Goal: Communication & Community: Answer question/provide support

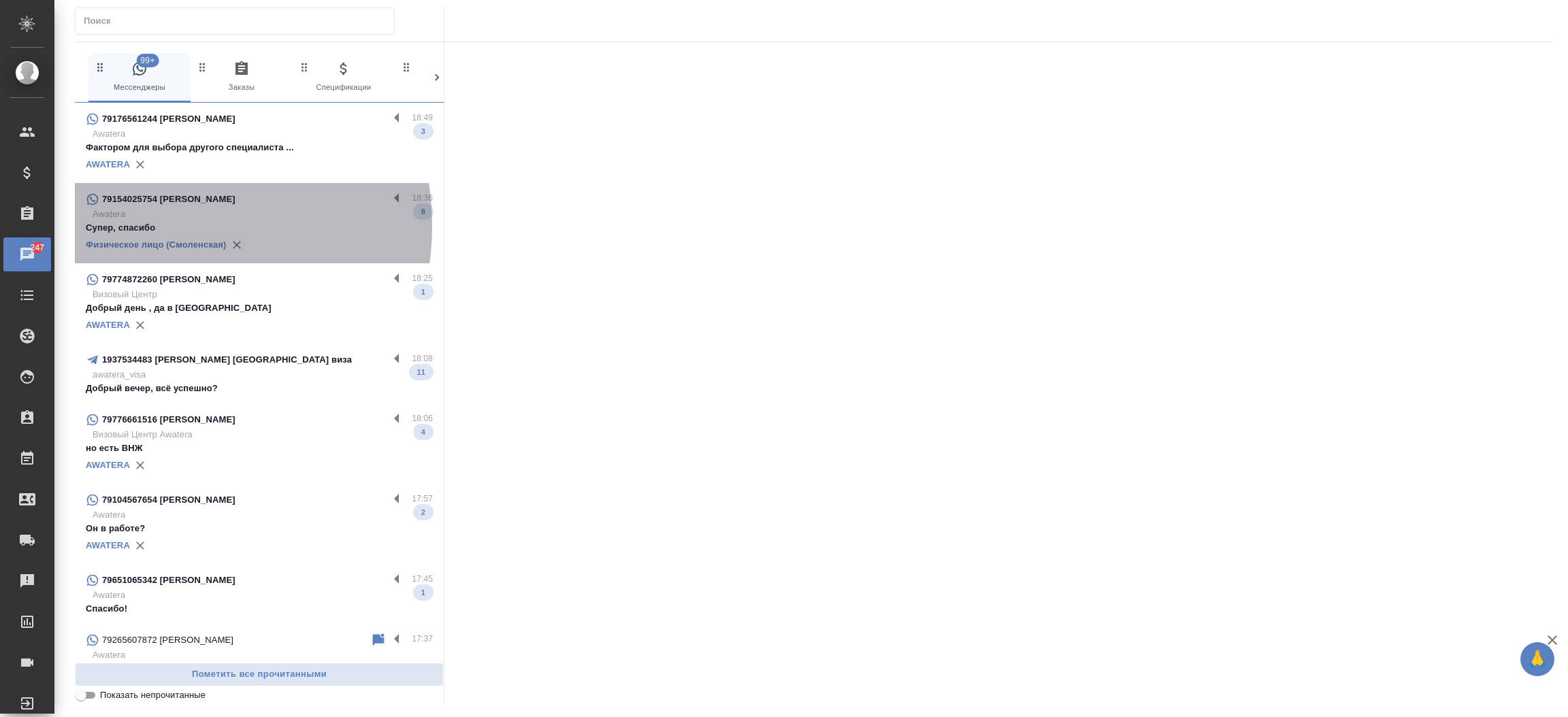
click at [155, 226] on p "Супер, спасибо" at bounding box center [259, 228] width 347 height 14
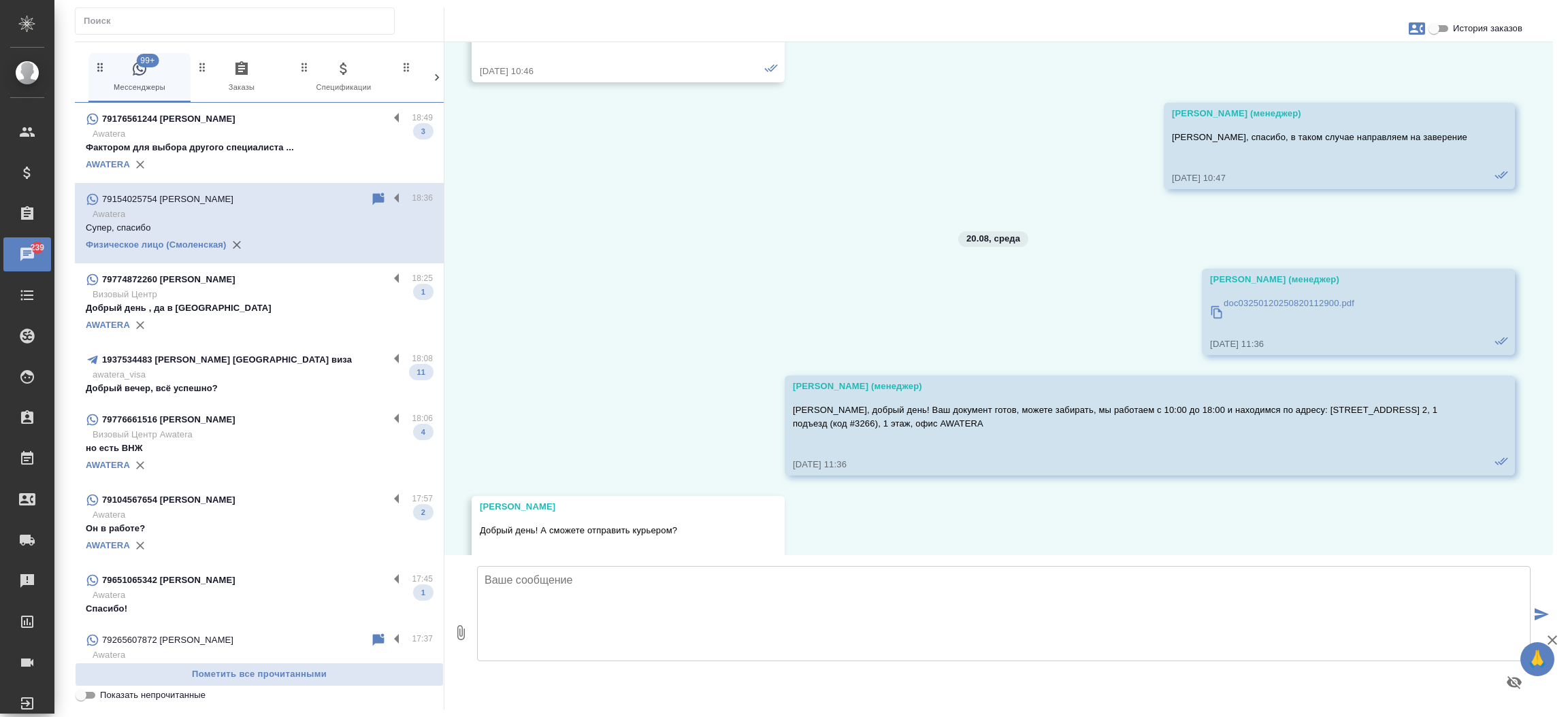
scroll to position [33497, 0]
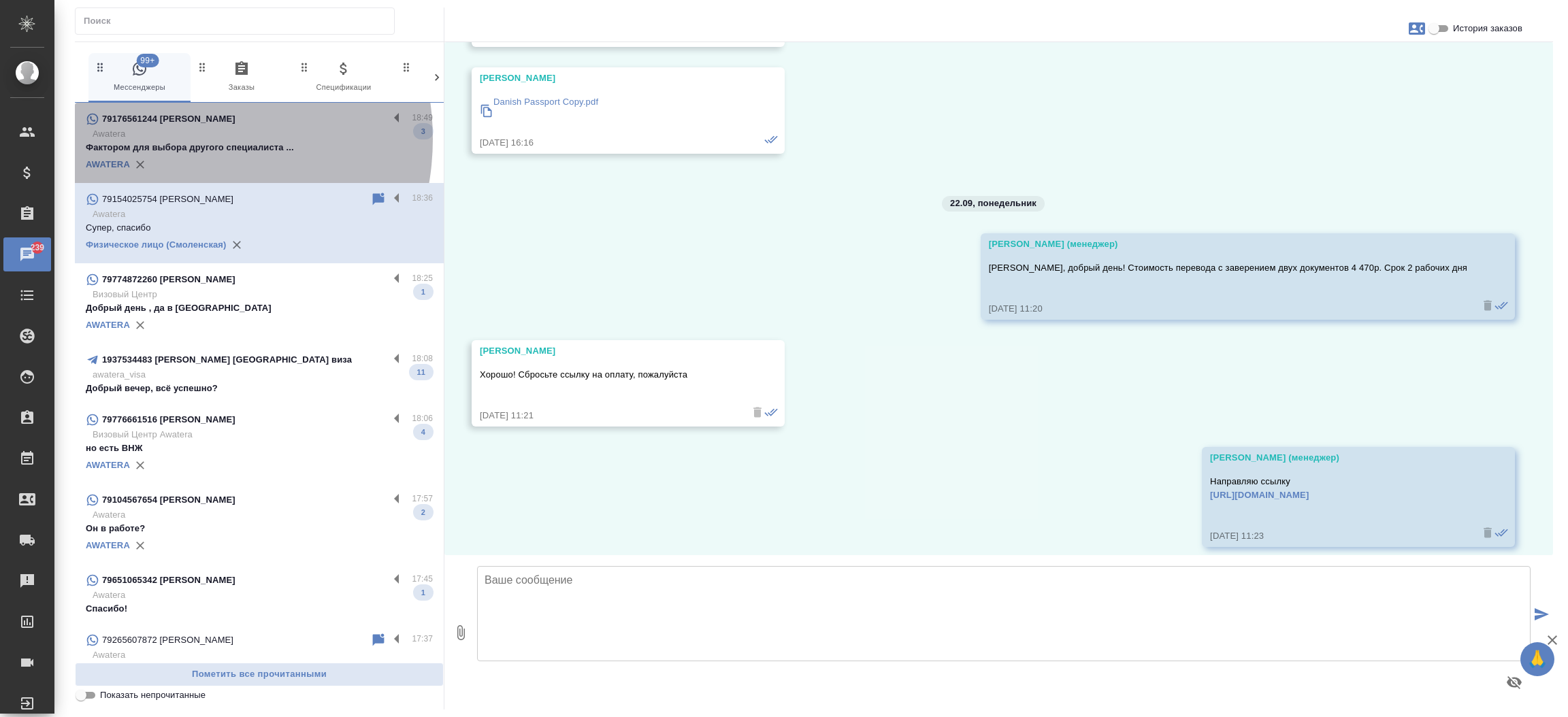
click at [171, 139] on p "Awatera" at bounding box center [263, 134] width 341 height 14
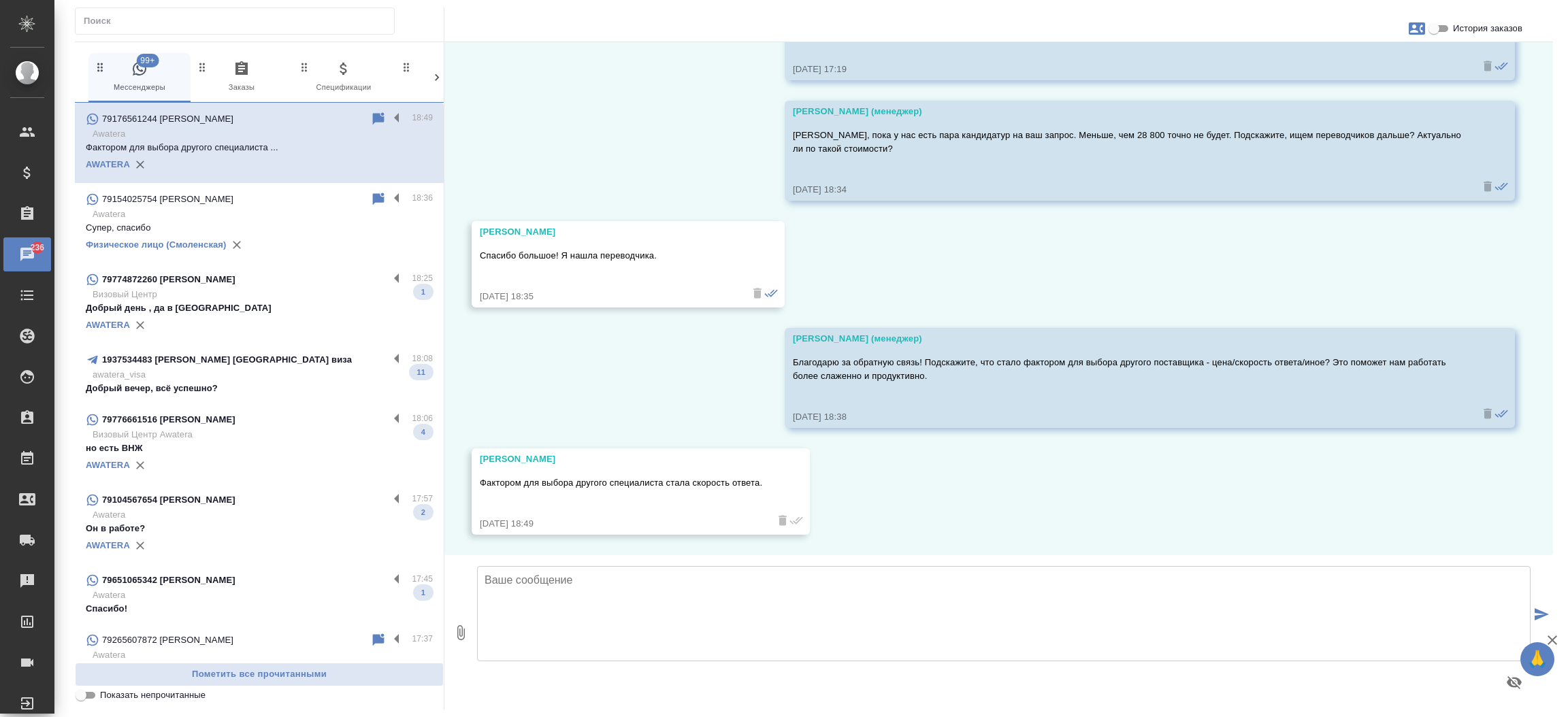
scroll to position [511, 0]
click at [1438, 23] on input "История заказов" at bounding box center [1434, 28] width 49 height 16
checkbox input "true"
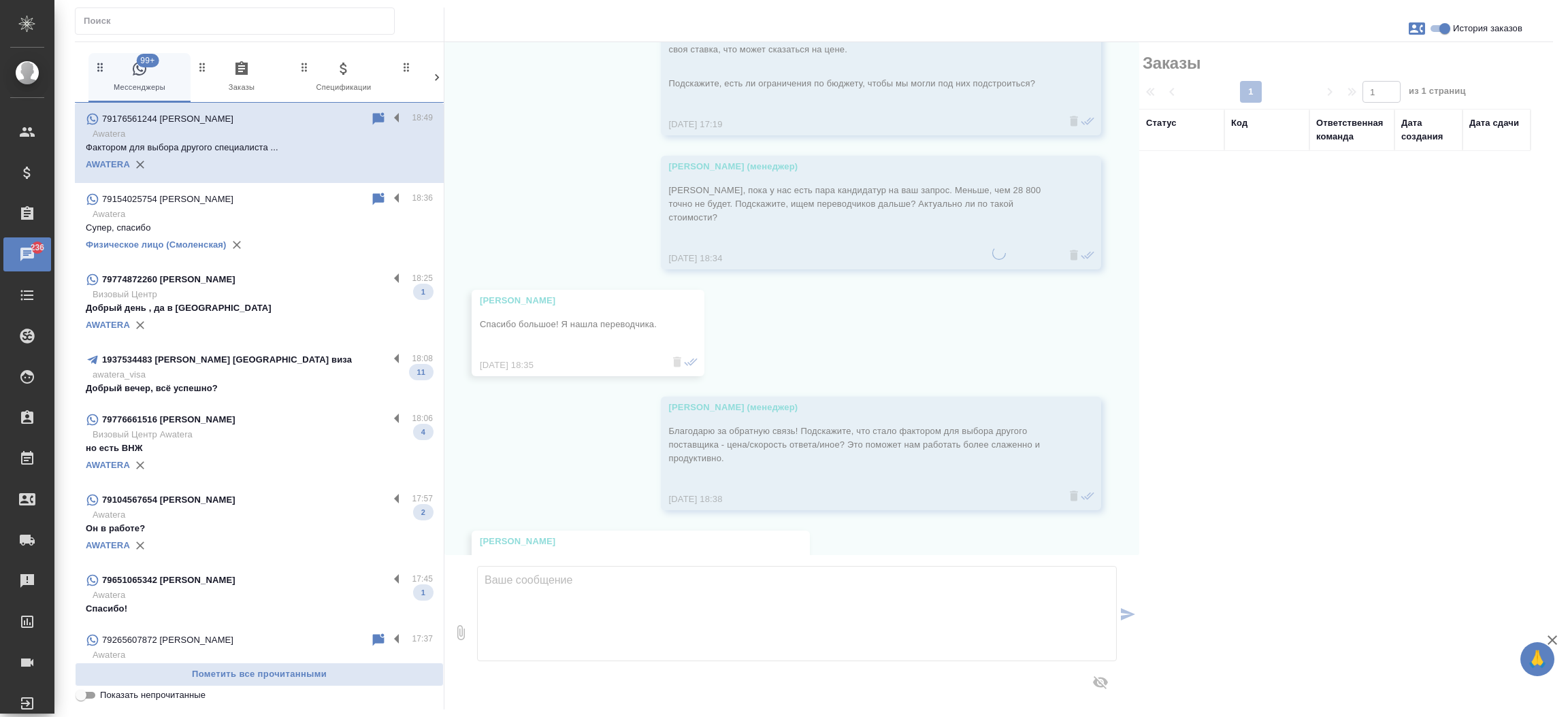
scroll to position [538, 0]
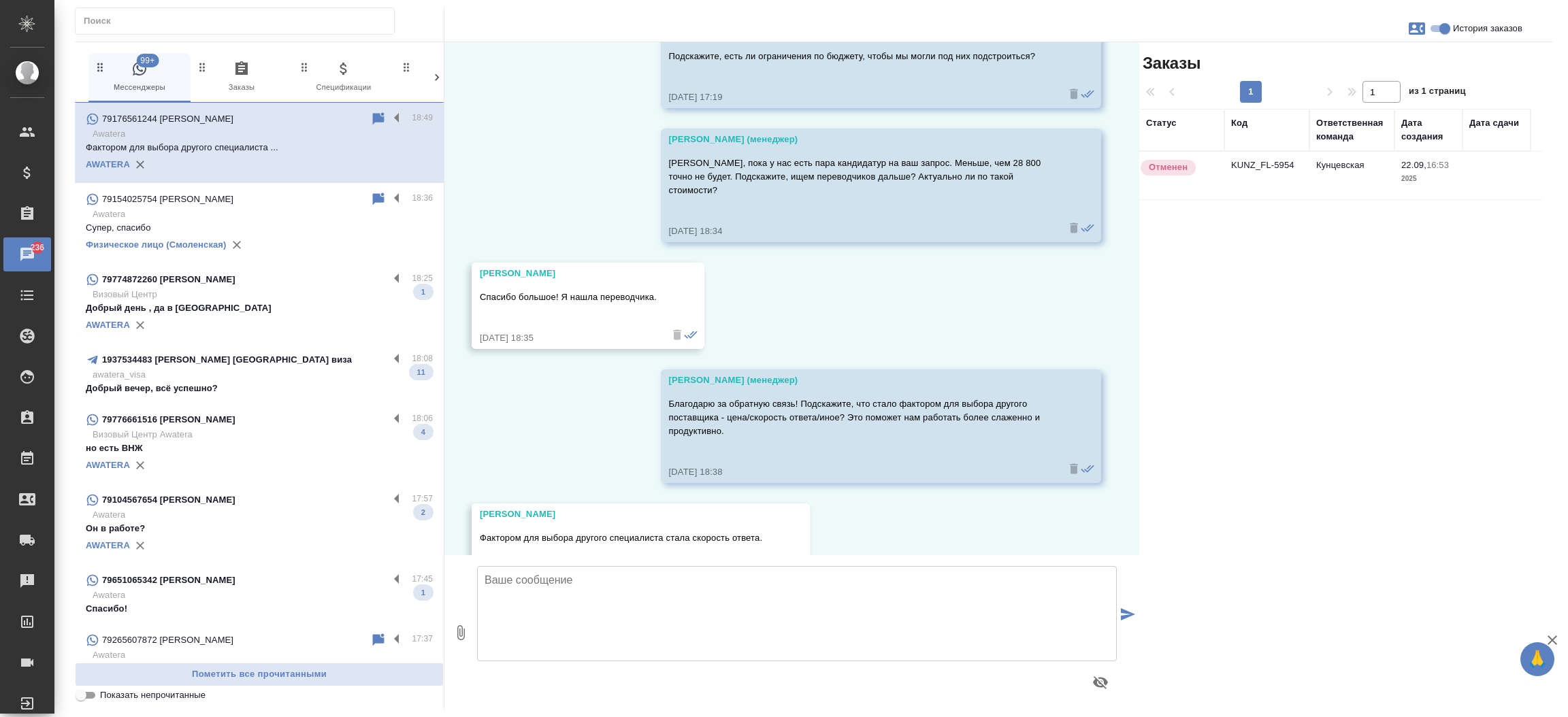
click at [1275, 170] on td "KUNZ_FL-5954" at bounding box center [1267, 175] width 85 height 48
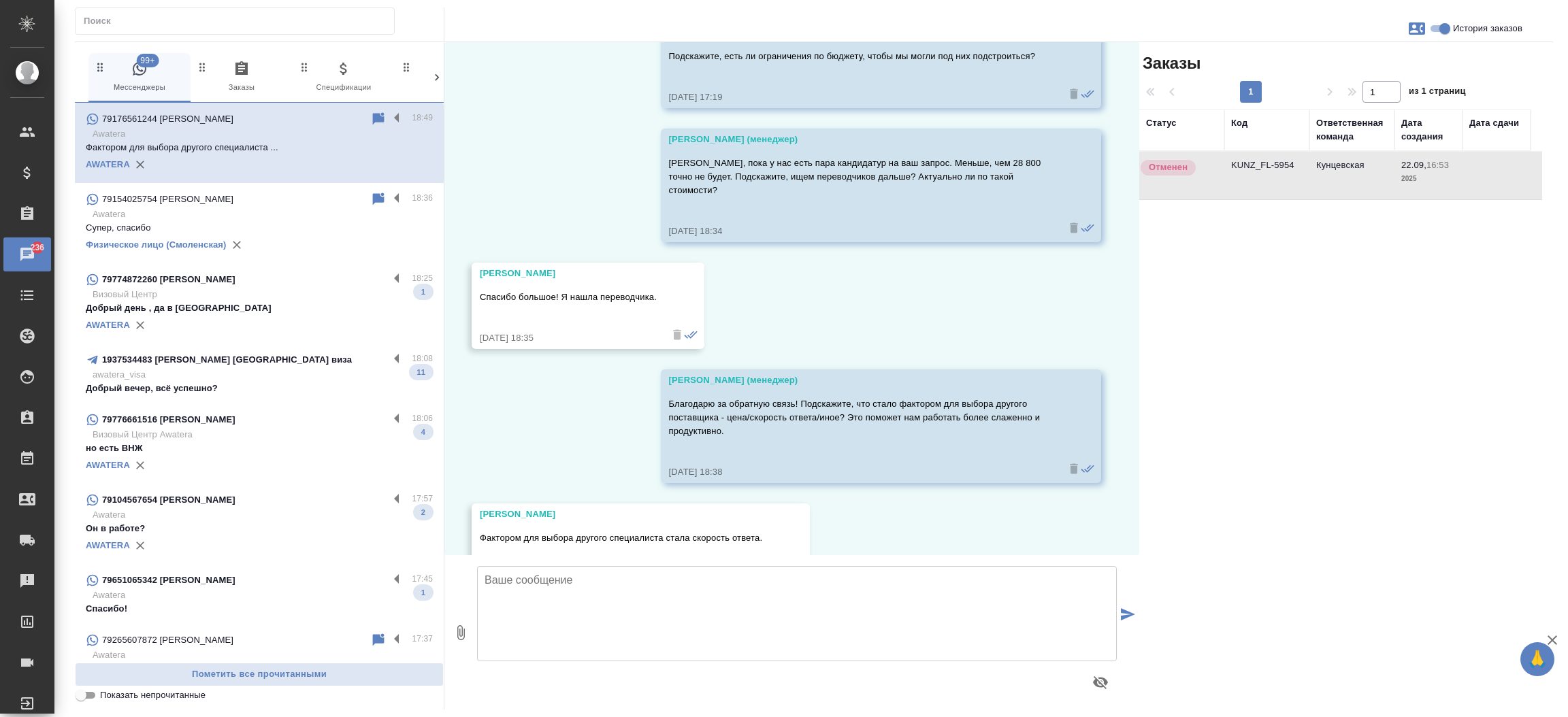
click at [1275, 170] on td "KUNZ_FL-5954" at bounding box center [1267, 175] width 85 height 48
click at [205, 290] on p "Визовый Центр" at bounding box center [263, 294] width 341 height 14
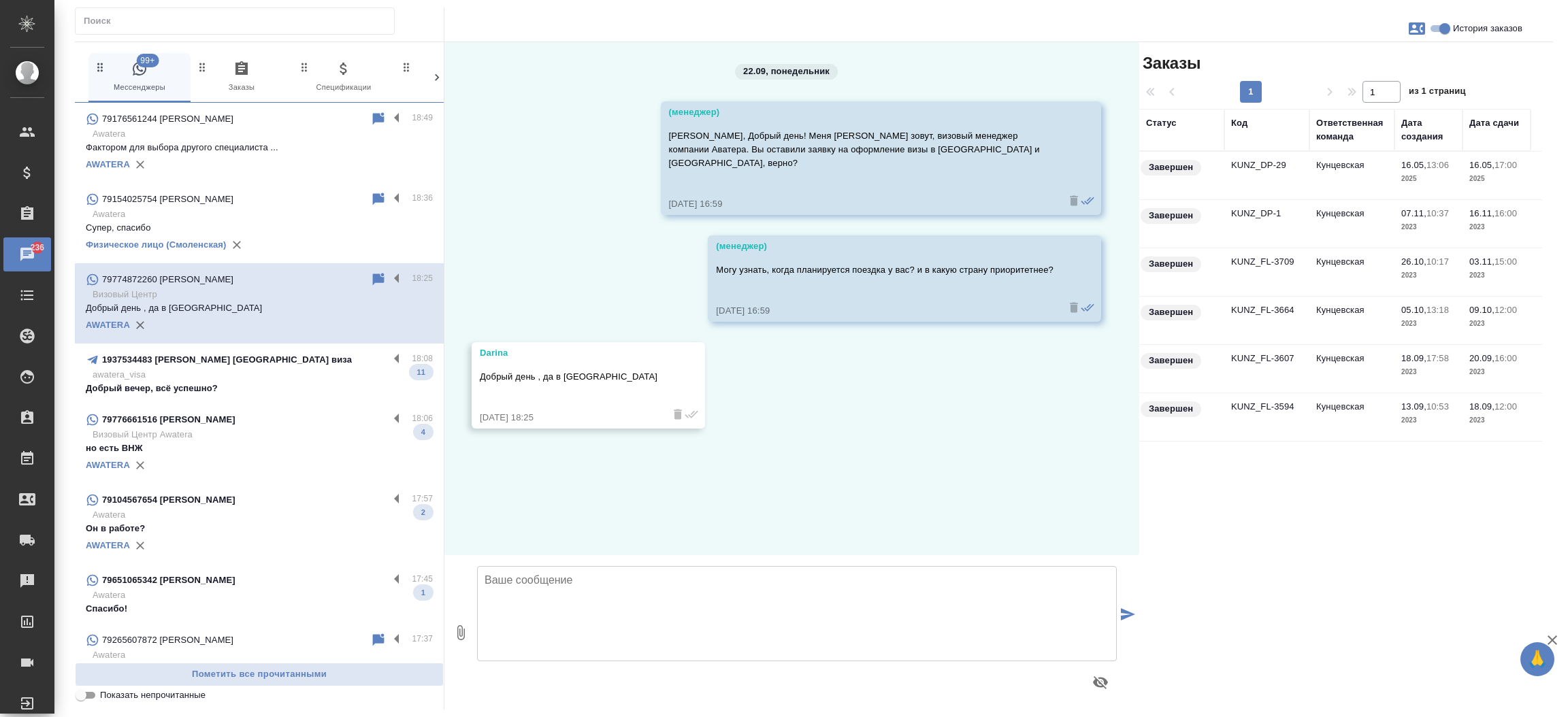
scroll to position [0, 0]
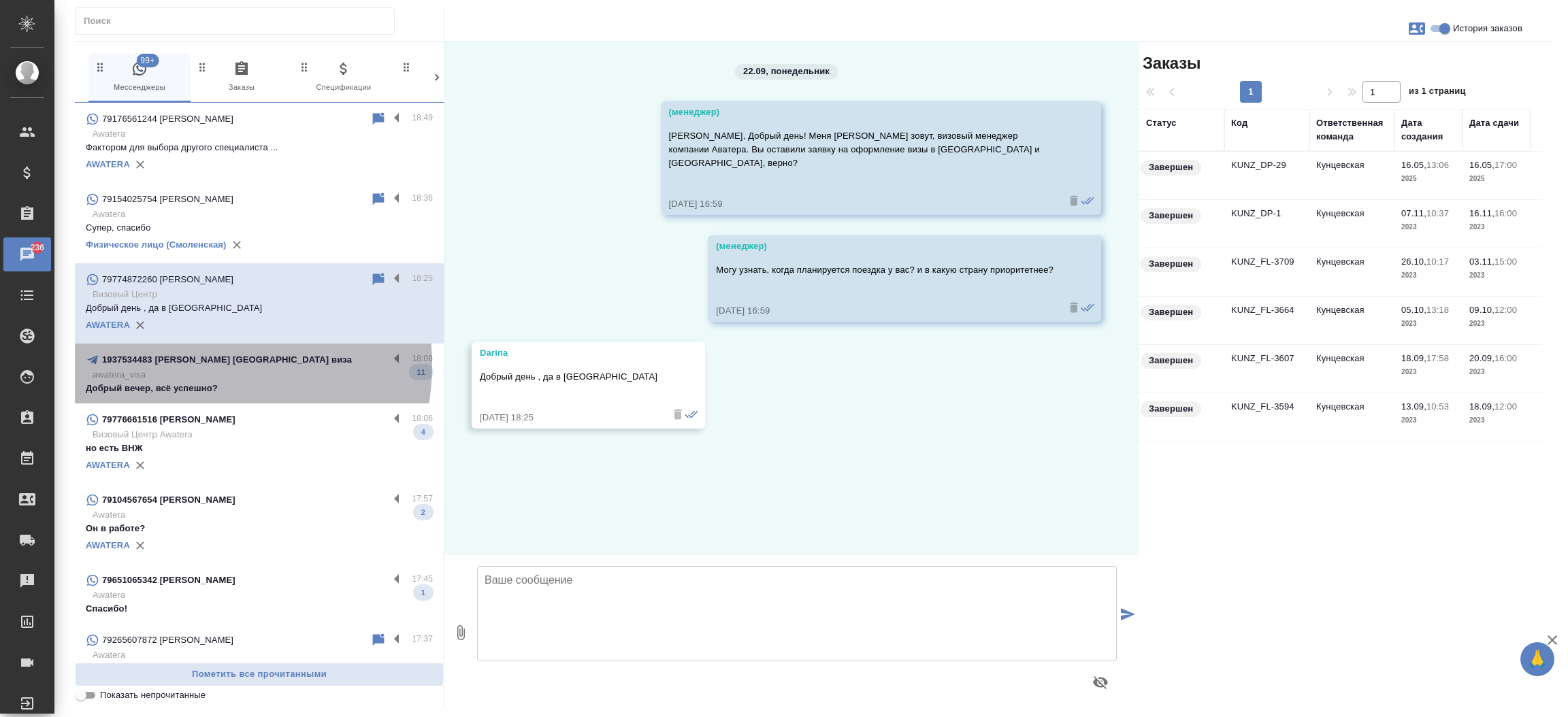
click at [199, 365] on p "1937534483 [PERSON_NAME] [GEOGRAPHIC_DATA] виза" at bounding box center [227, 360] width 250 height 14
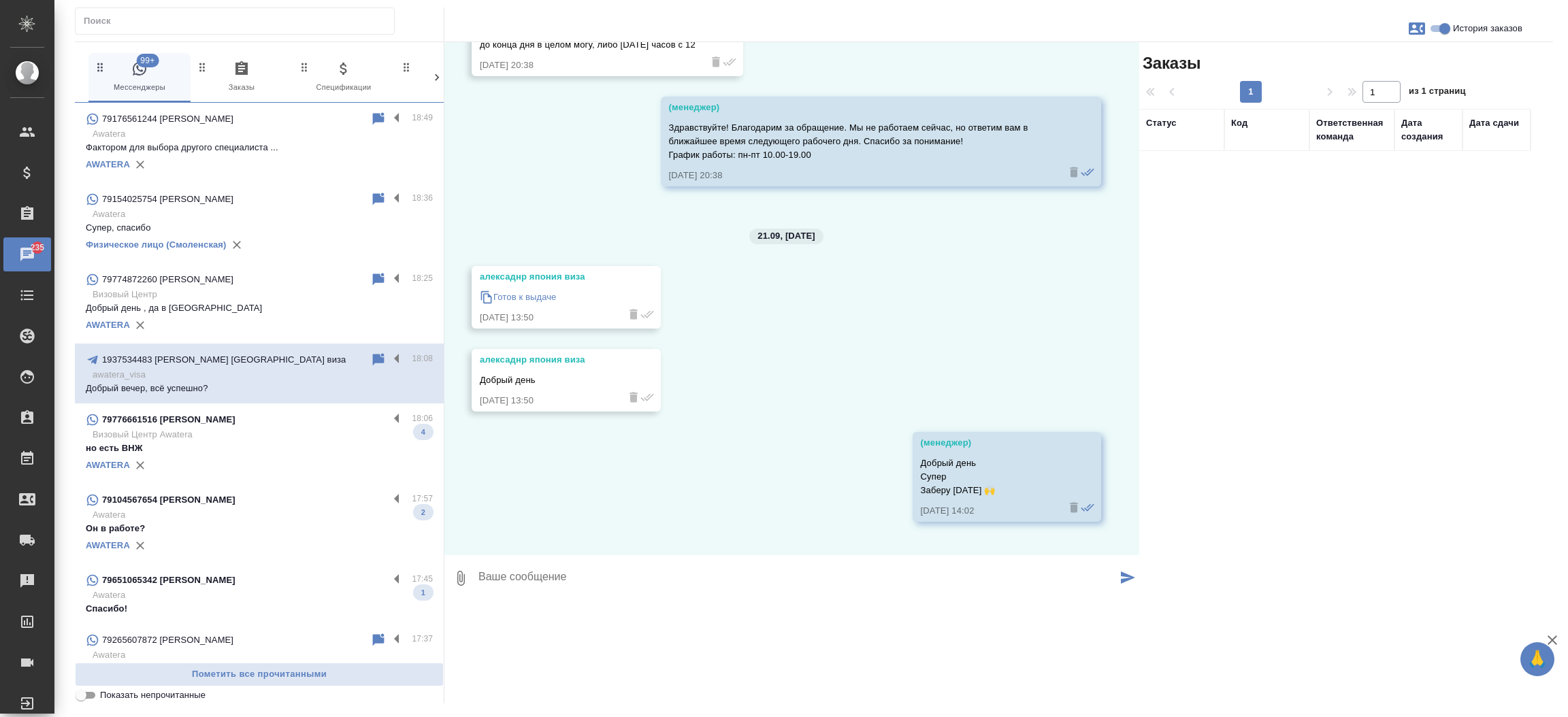
scroll to position [7398, 0]
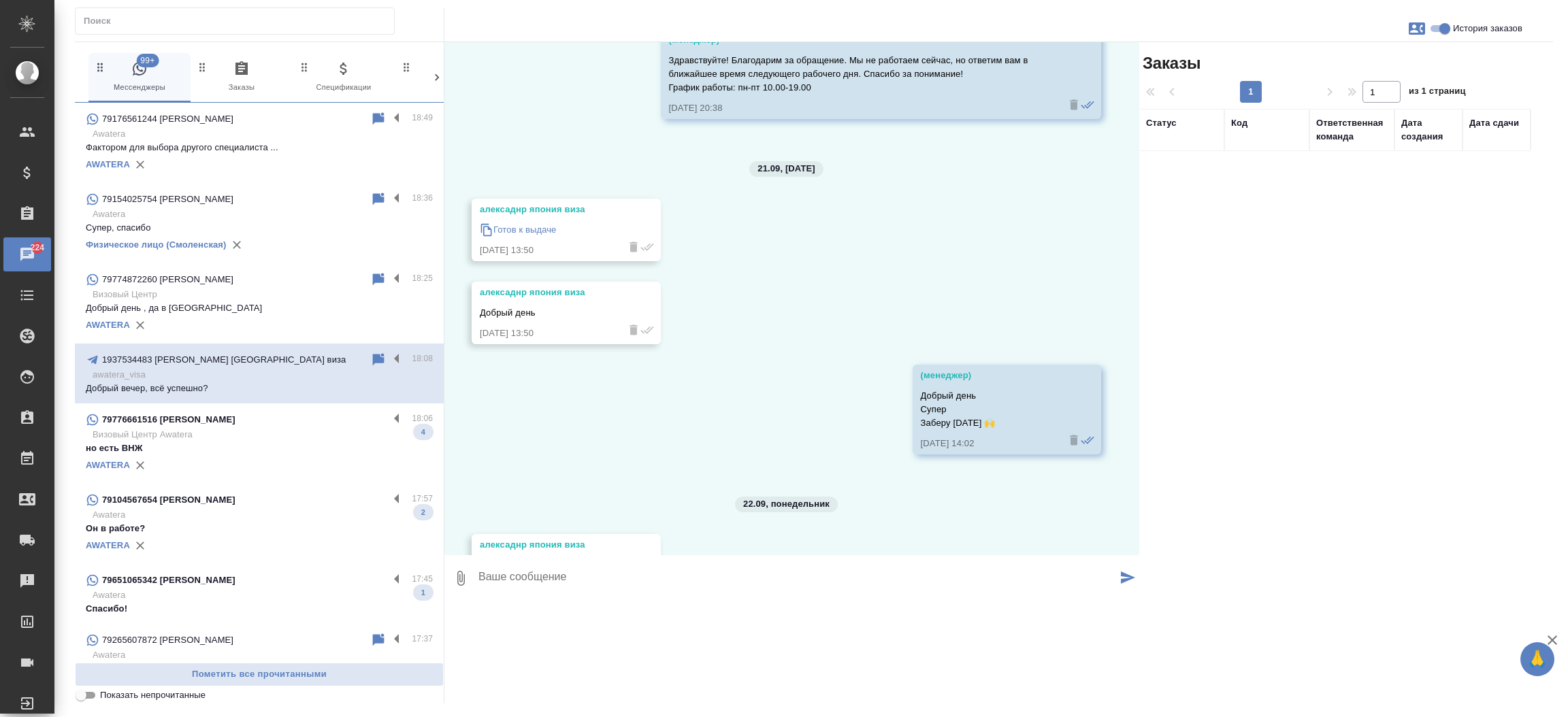
click at [269, 424] on div "79776661516 [PERSON_NAME]" at bounding box center [237, 419] width 303 height 16
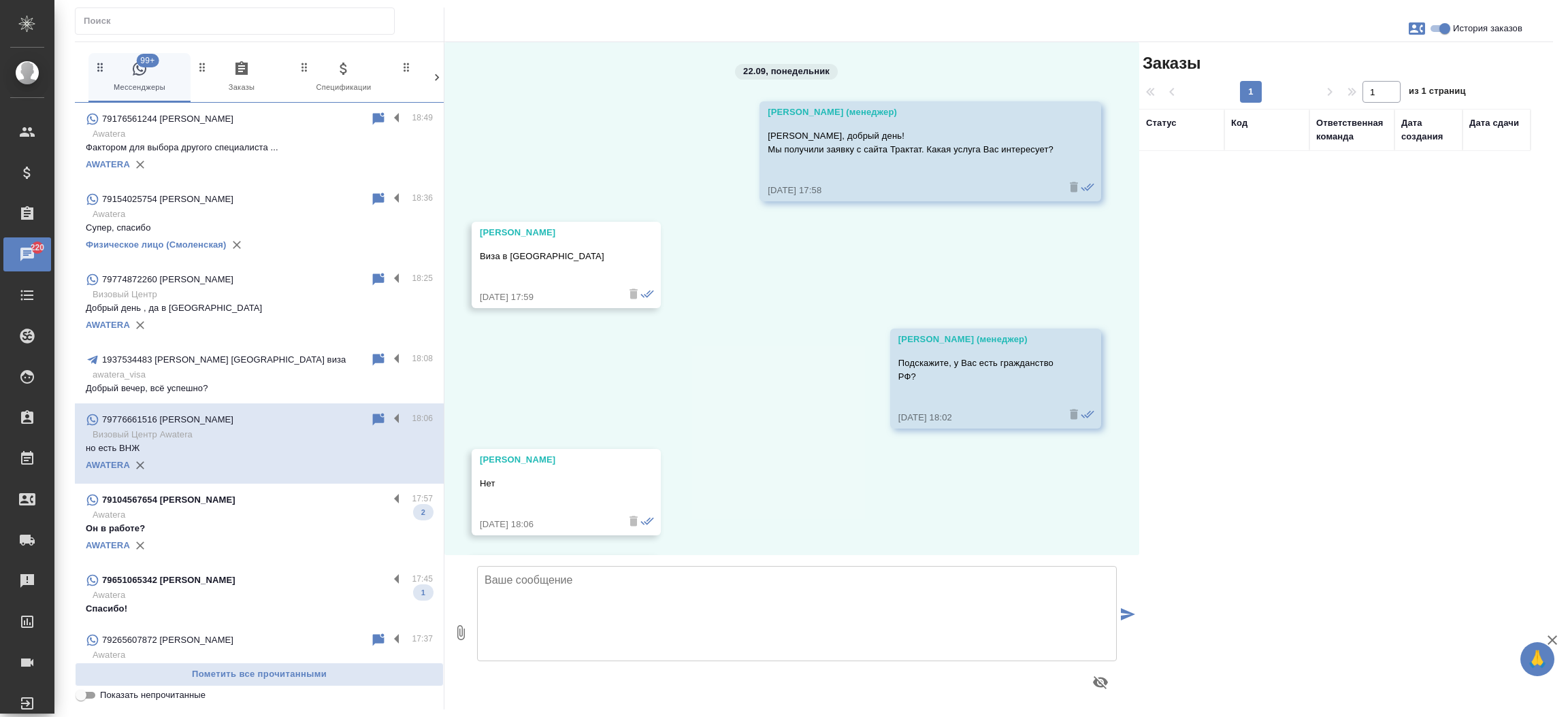
scroll to position [214, 0]
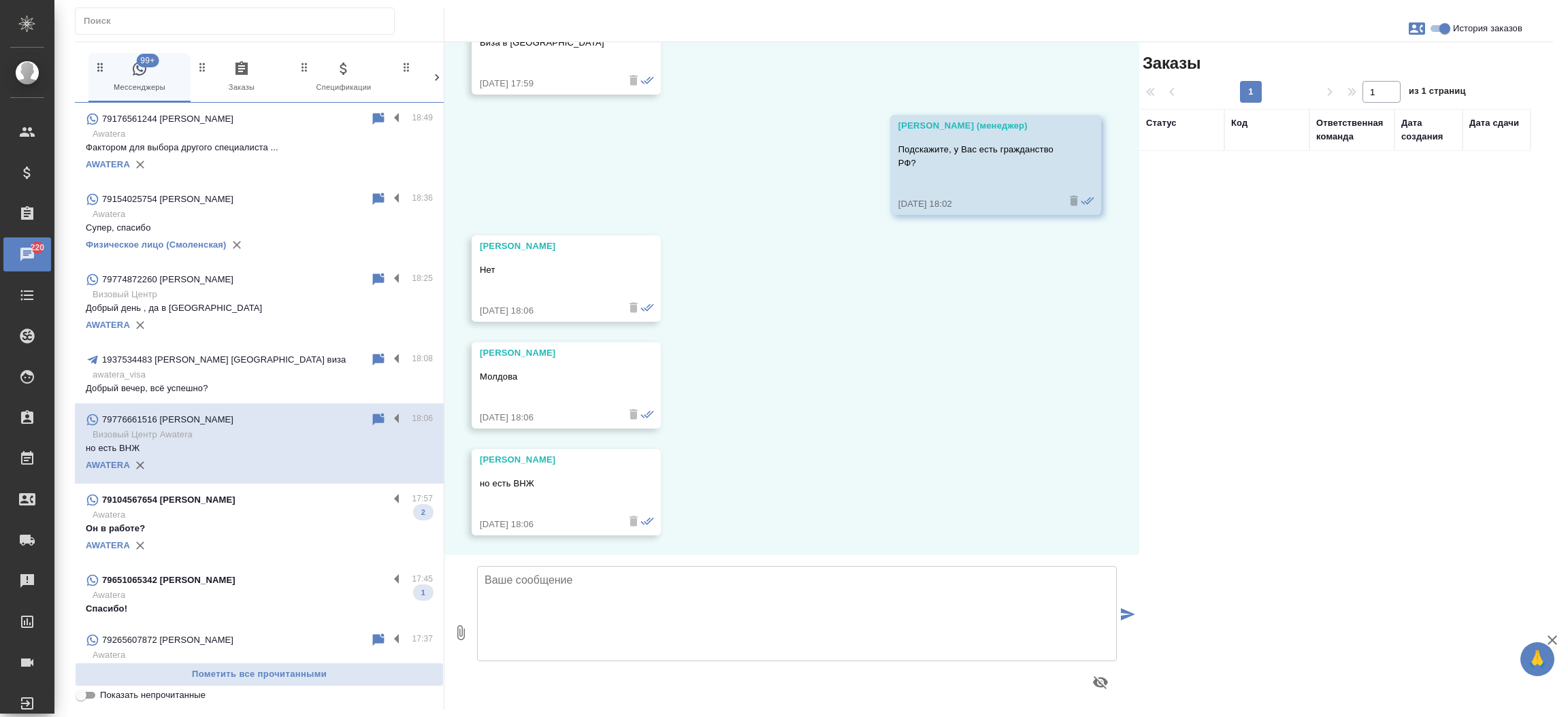
drag, startPoint x: 559, startPoint y: 243, endPoint x: 472, endPoint y: 233, distance: 87.6
click at [472, 233] on div "22.09, понедельник Касаткина Александра (менеджер) Мурат, добрый день! Мы получ…" at bounding box center [792, 299] width 695 height 513
drag, startPoint x: 590, startPoint y: 245, endPoint x: 473, endPoint y: 245, distance: 117.0
click at [473, 245] on div "Ыспарталы Мурат Нет 22.09.25, 18:06" at bounding box center [566, 278] width 189 height 86
copy div "Ыспарталы Мурат"
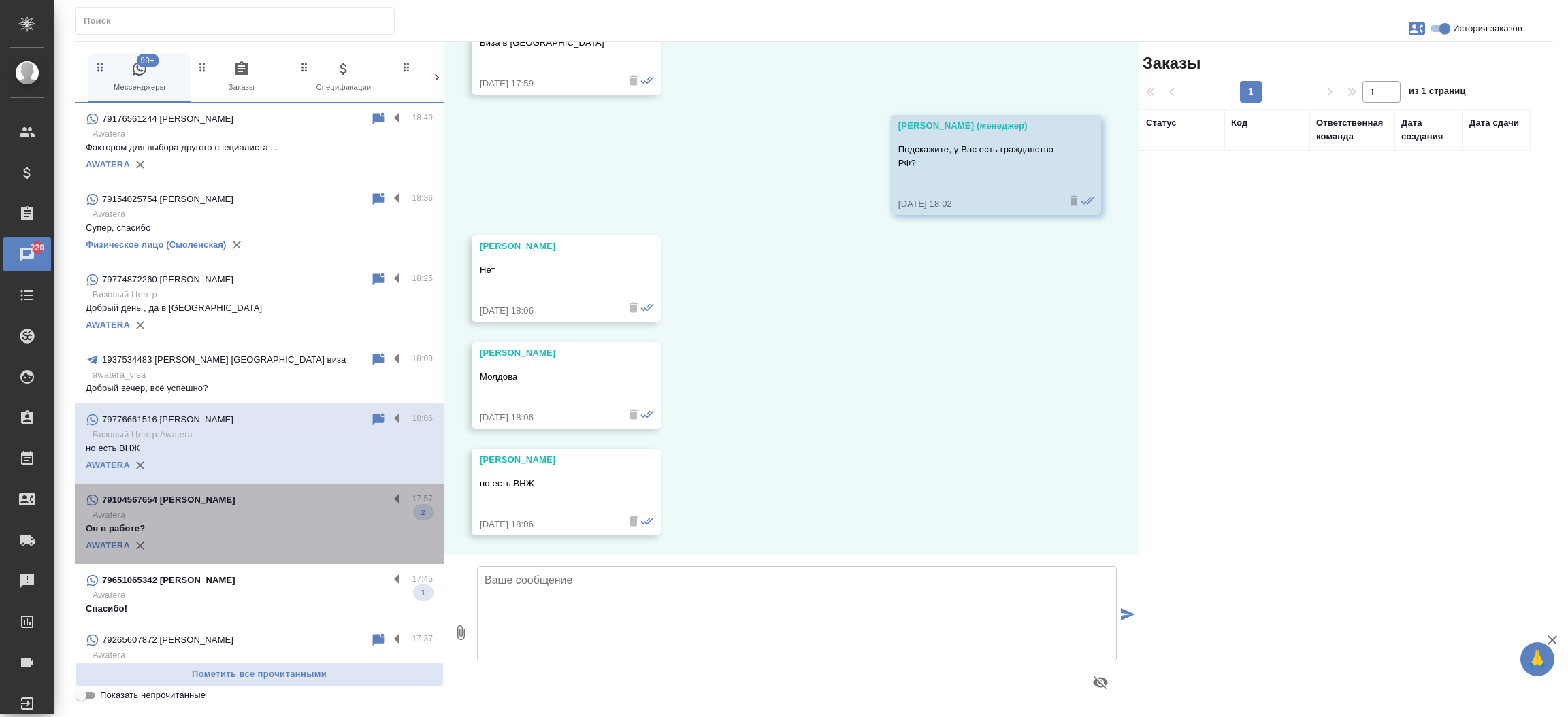
click at [283, 517] on p "Awatera" at bounding box center [263, 515] width 341 height 14
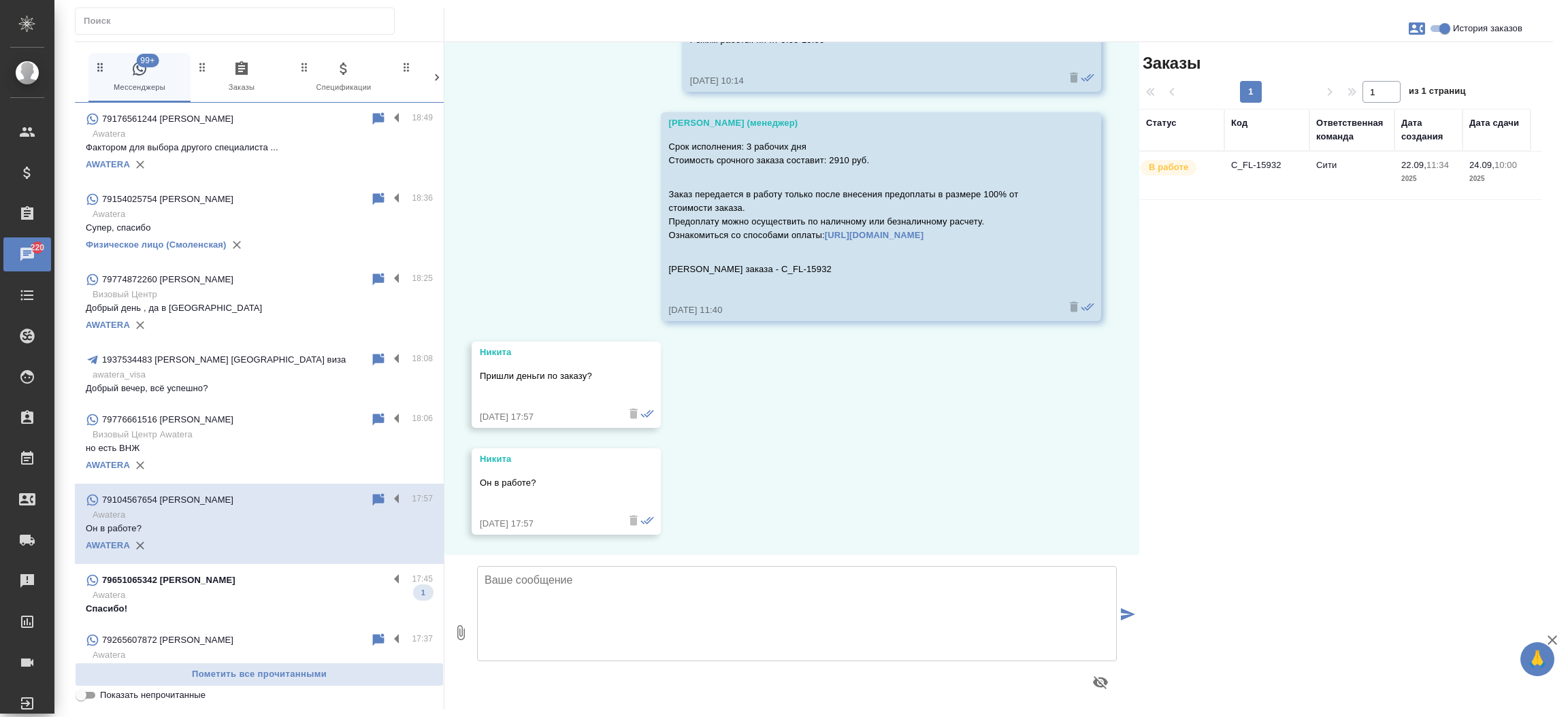
scroll to position [198, 0]
click at [1261, 163] on td "C_FL-15932" at bounding box center [1267, 175] width 85 height 48
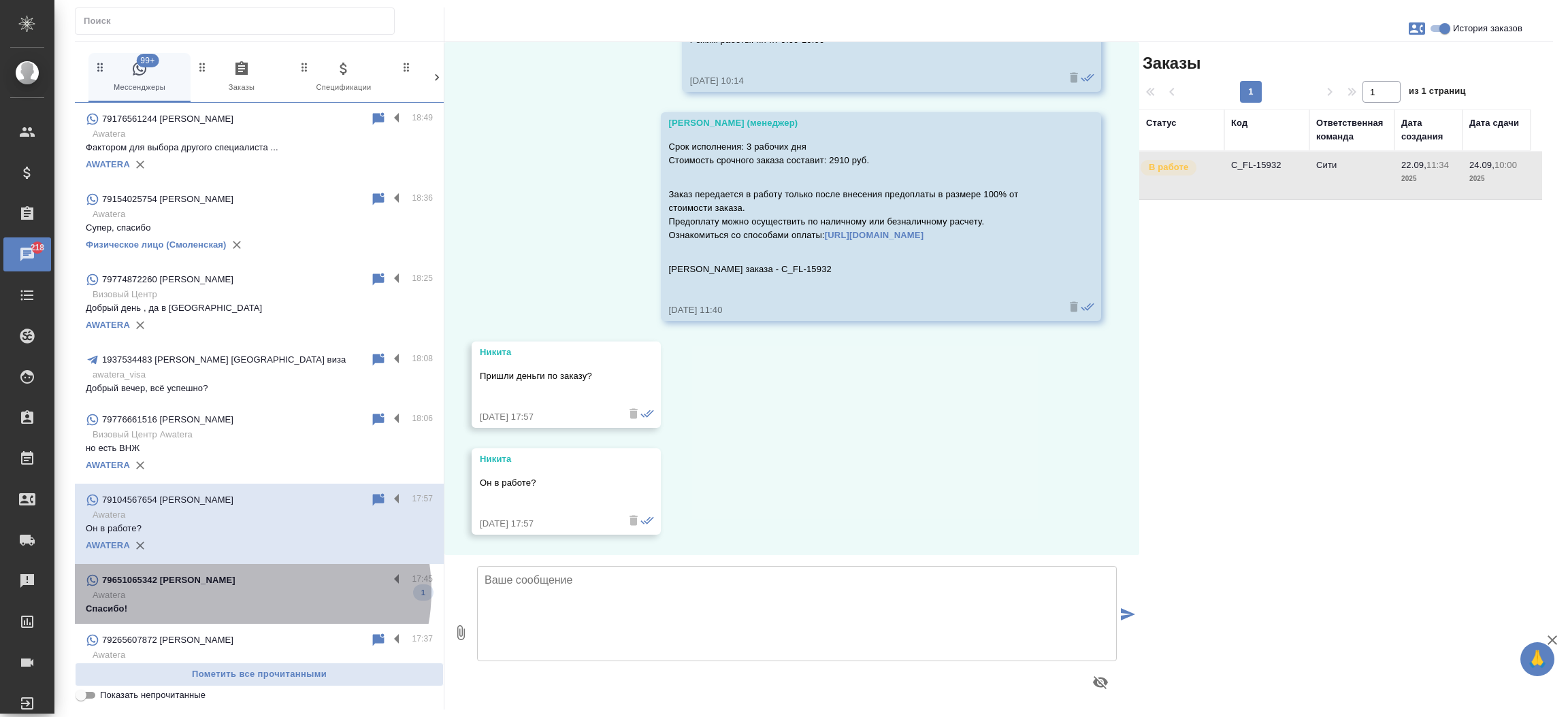
click at [246, 591] on p "Awatera" at bounding box center [263, 596] width 341 height 14
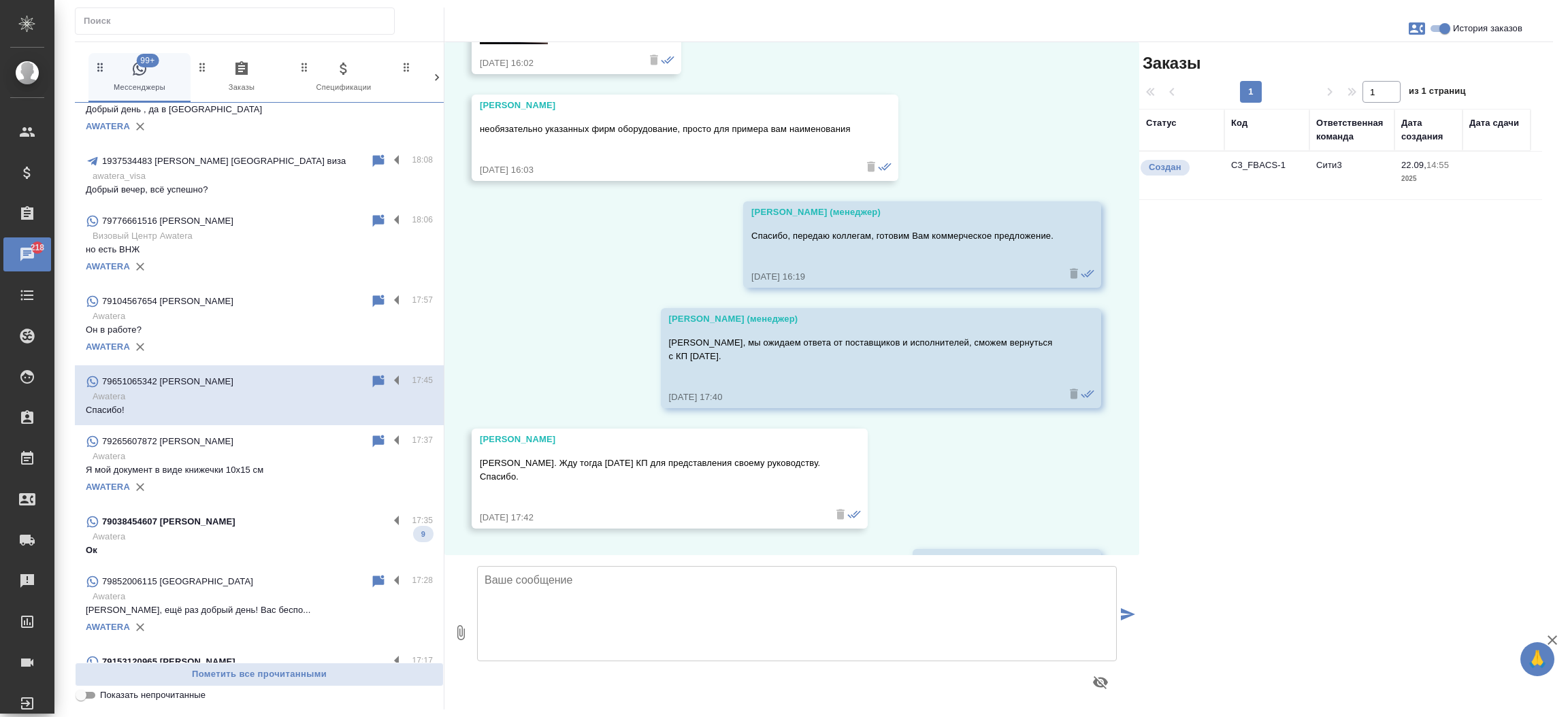
scroll to position [210, 0]
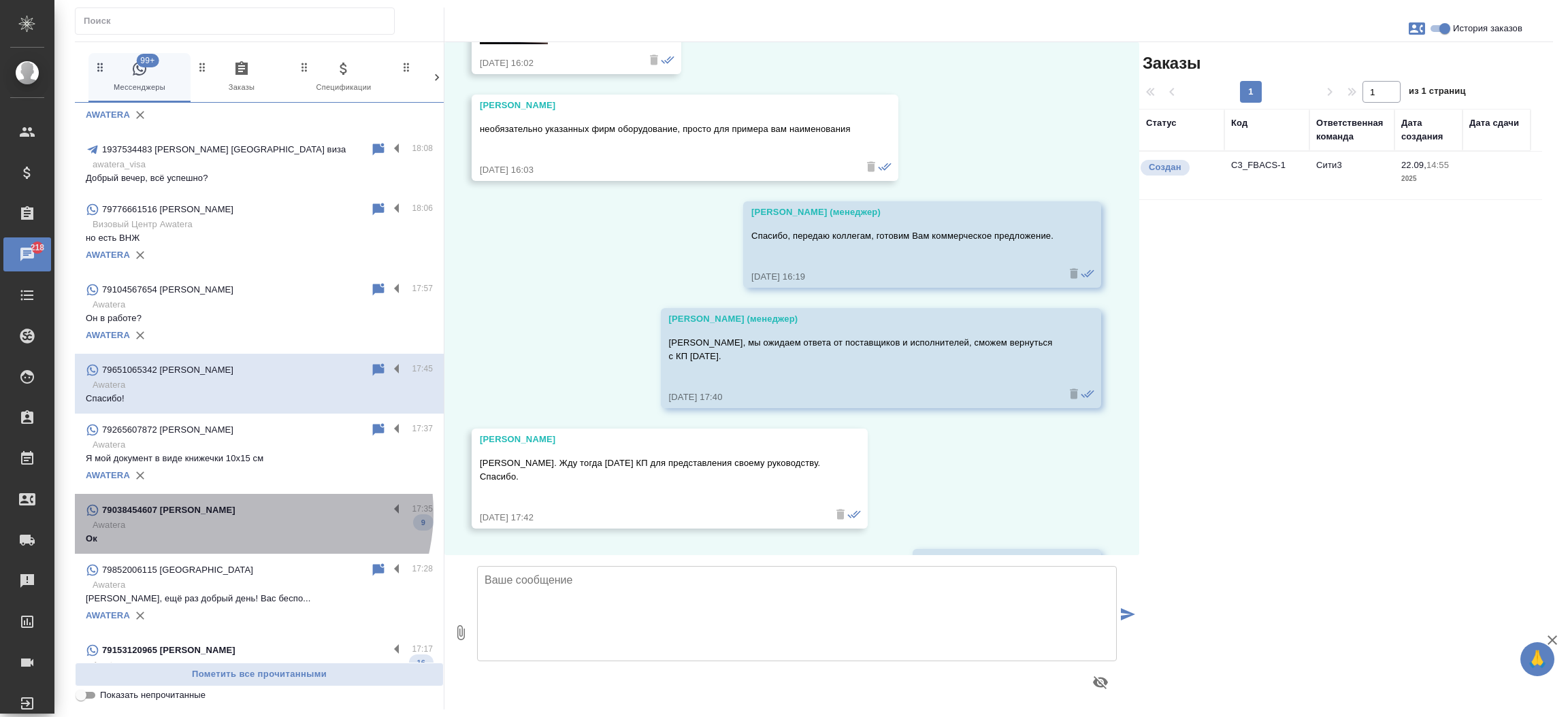
click at [246, 512] on div "79038454607 [PERSON_NAME]" at bounding box center [237, 510] width 303 height 16
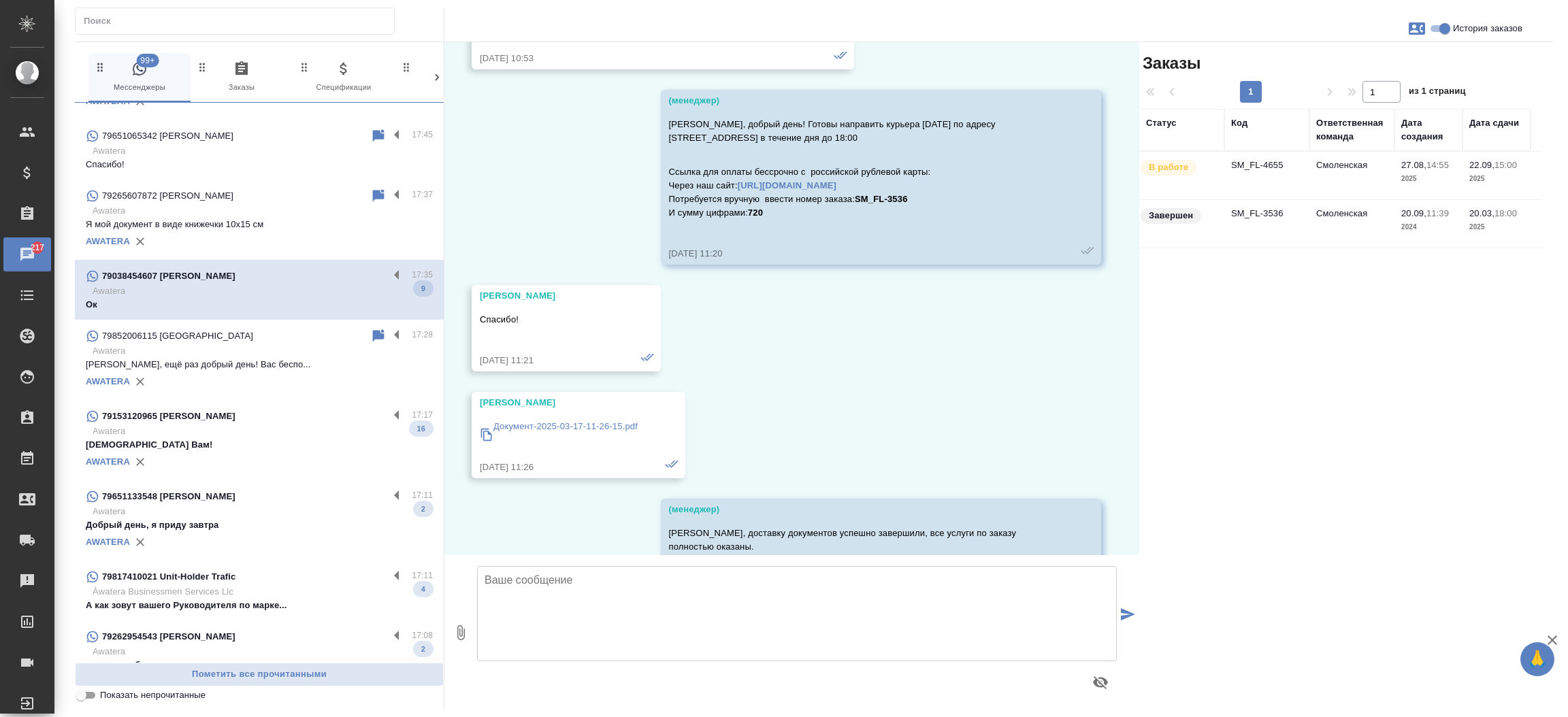
scroll to position [27225, 0]
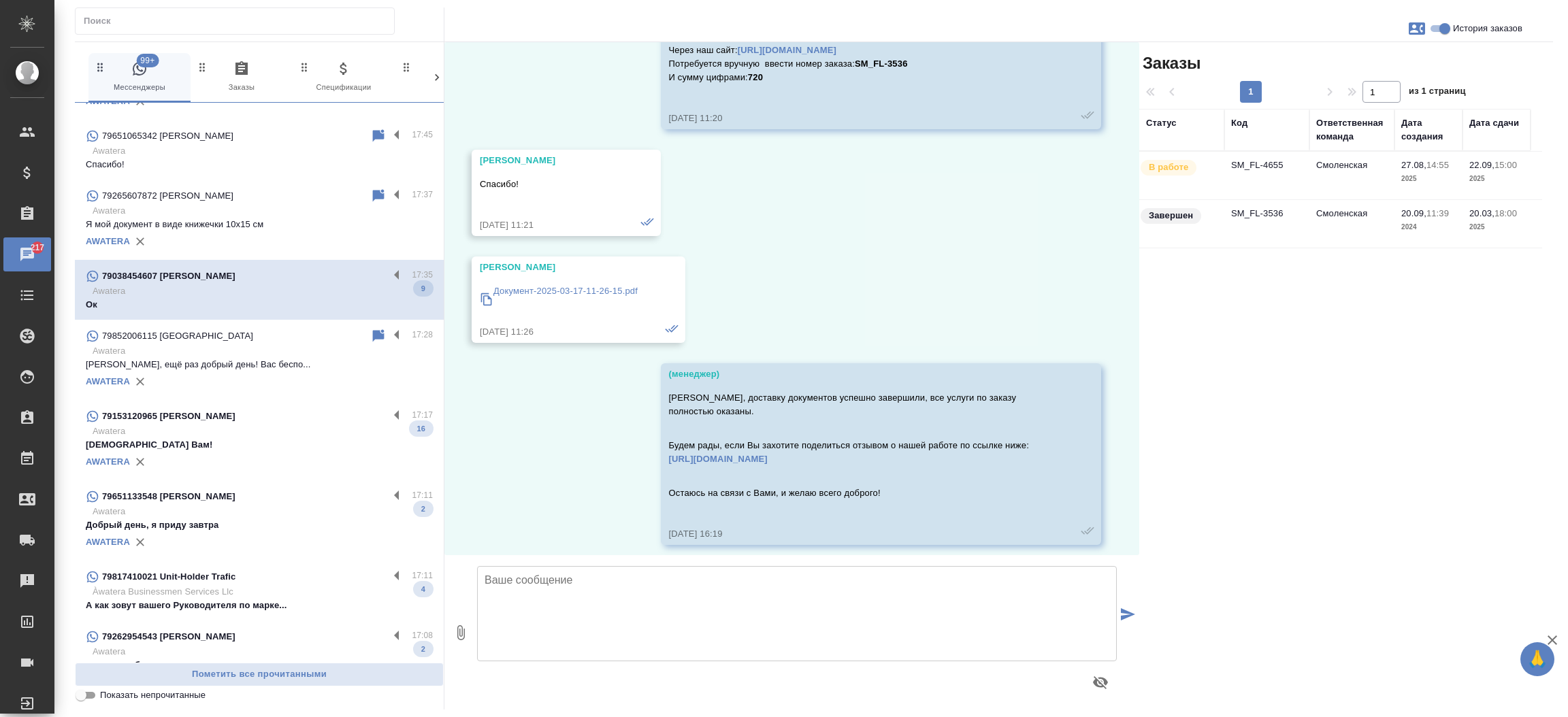
click at [232, 438] on p "[DEMOGRAPHIC_DATA] Вам!" at bounding box center [259, 445] width 347 height 14
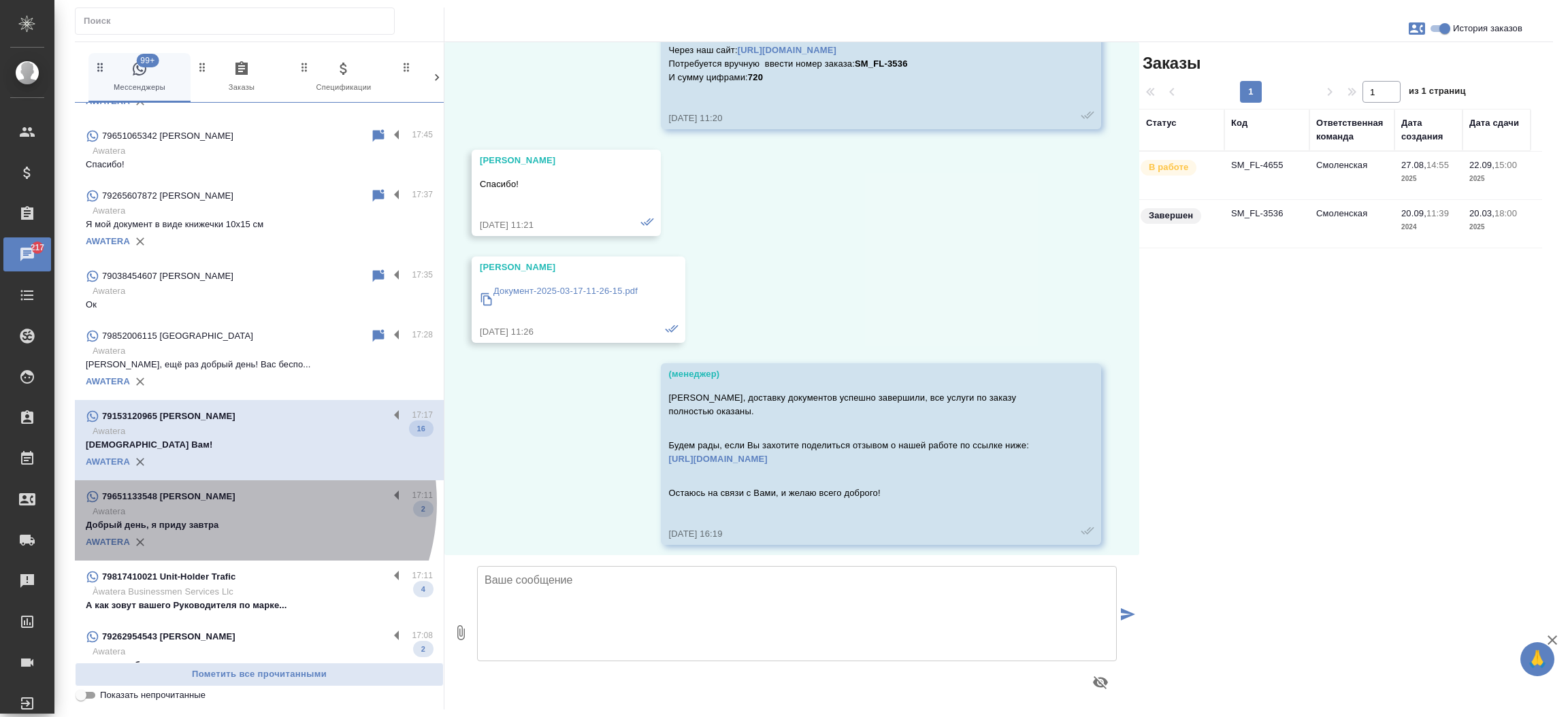
click at [228, 502] on div "79651133548 [PERSON_NAME]" at bounding box center [237, 496] width 303 height 16
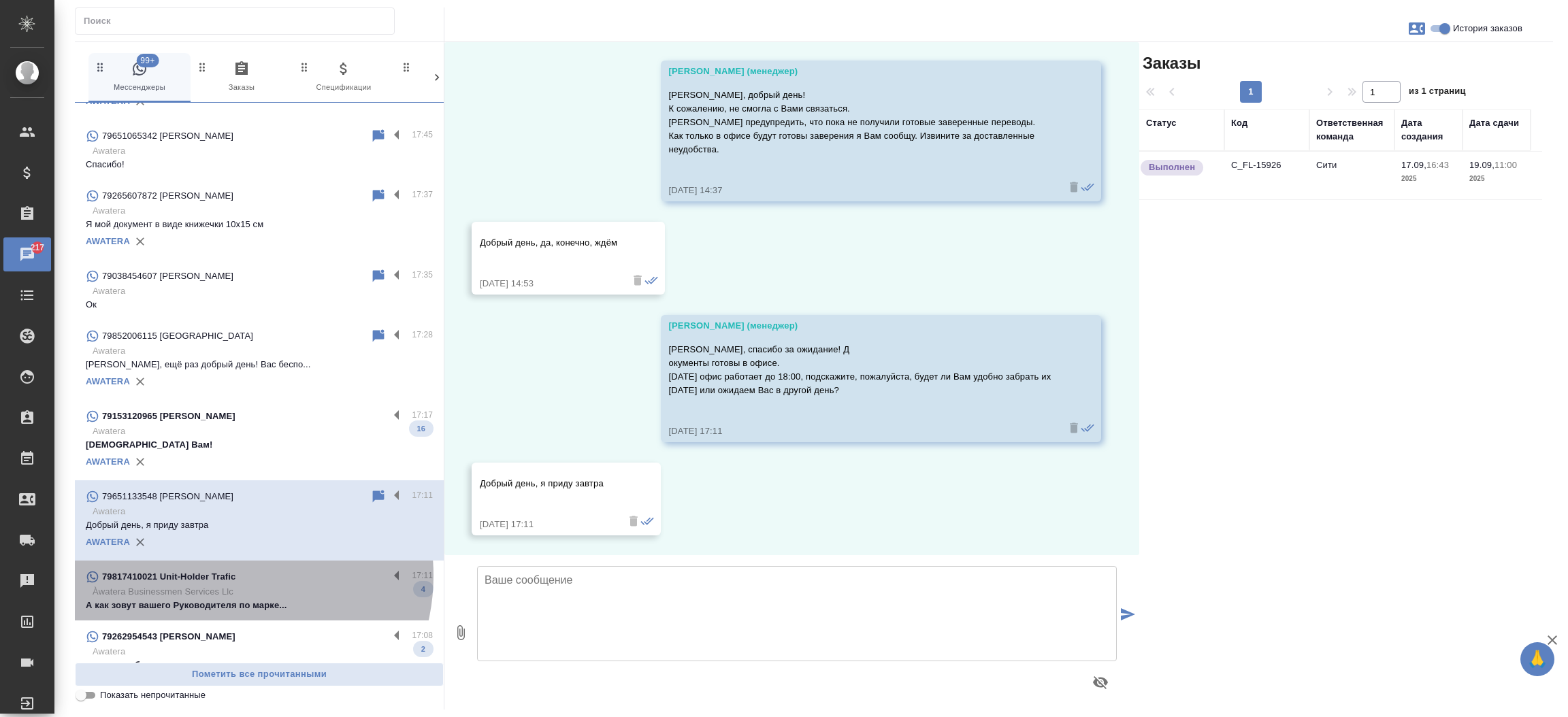
click at [224, 575] on p "79817410021 Unit-Holder Trafic" at bounding box center [169, 577] width 134 height 14
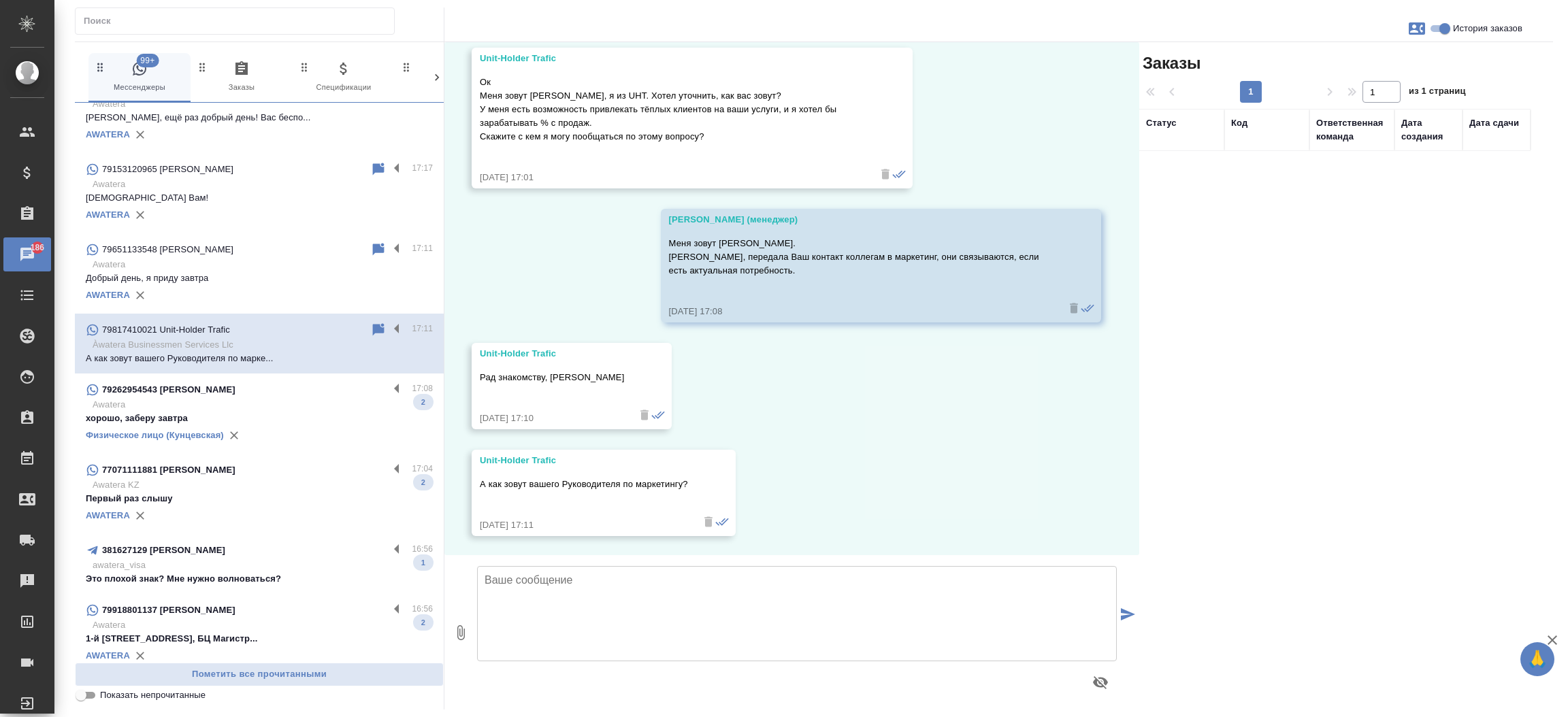
scroll to position [696, 0]
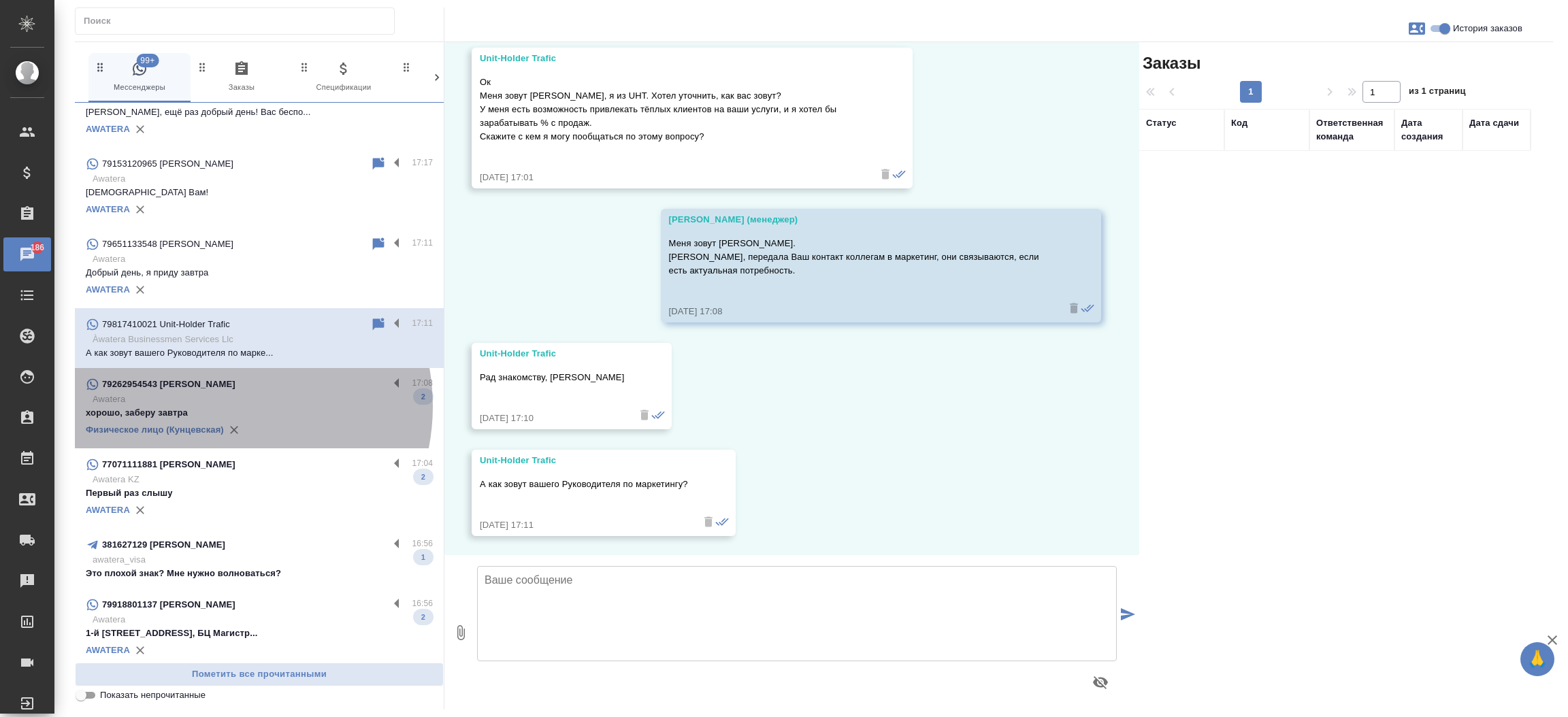
click at [215, 406] on p "хорошо, заберу завтра" at bounding box center [259, 413] width 347 height 14
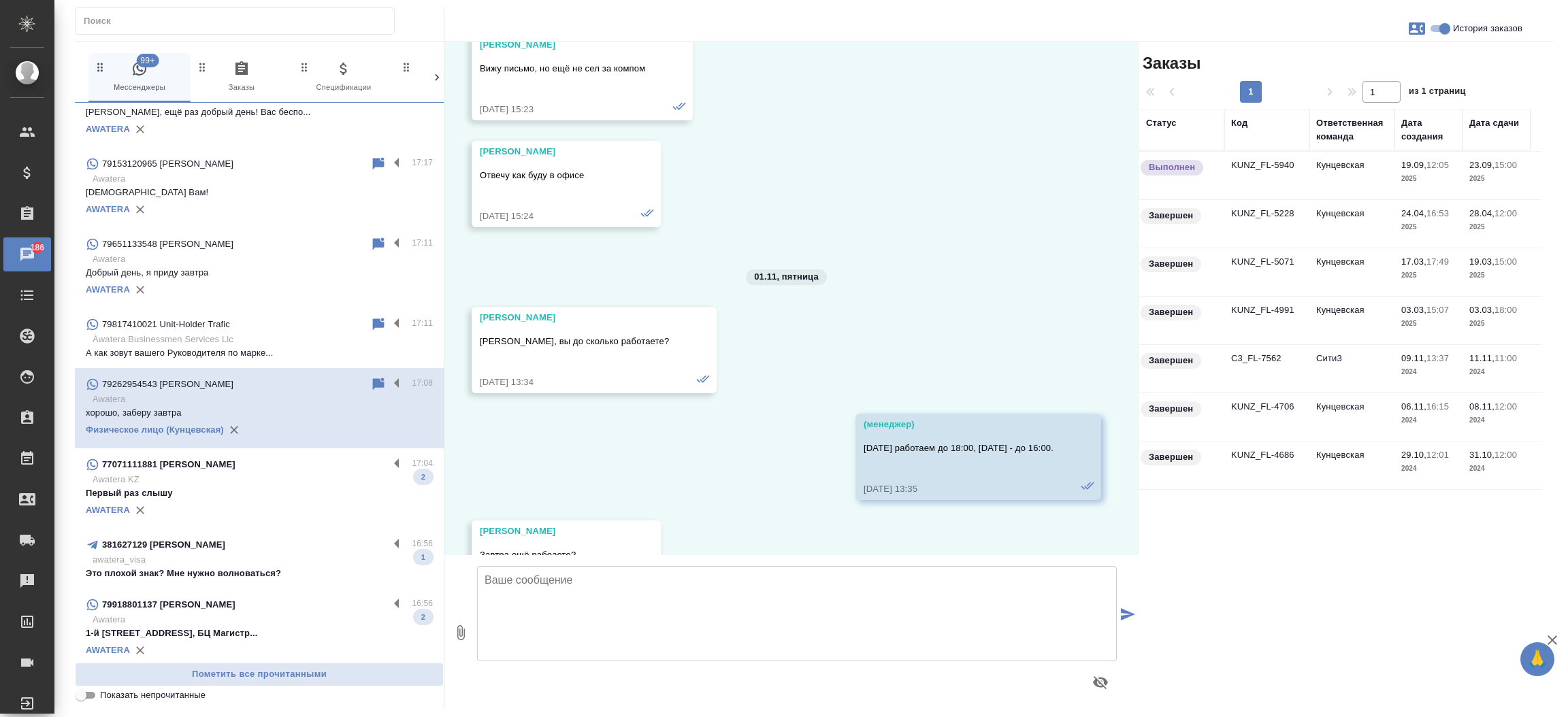
click at [210, 471] on div "77071111881 [PERSON_NAME]" at bounding box center [237, 465] width 303 height 16
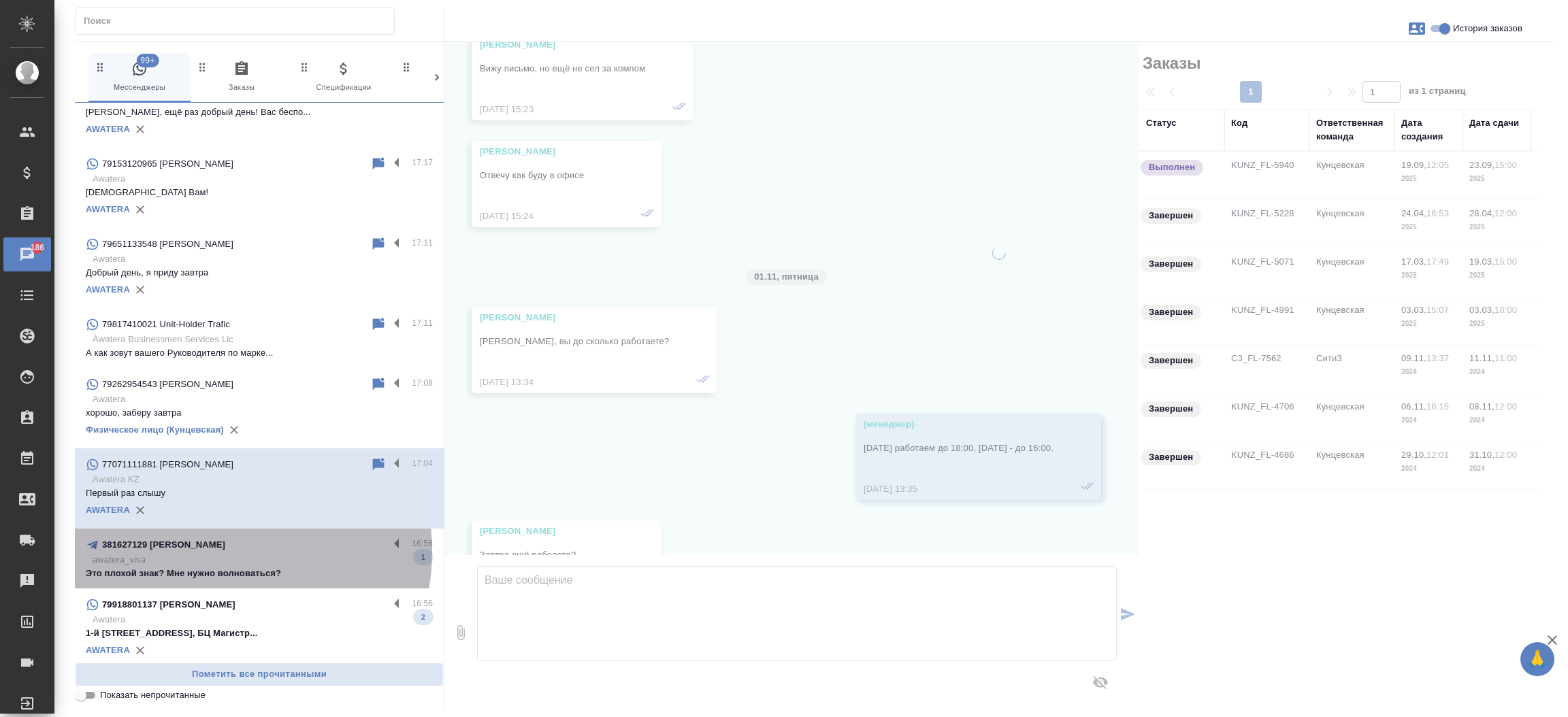
click at [211, 550] on p "381627129 [PERSON_NAME]" at bounding box center [163, 545] width 123 height 14
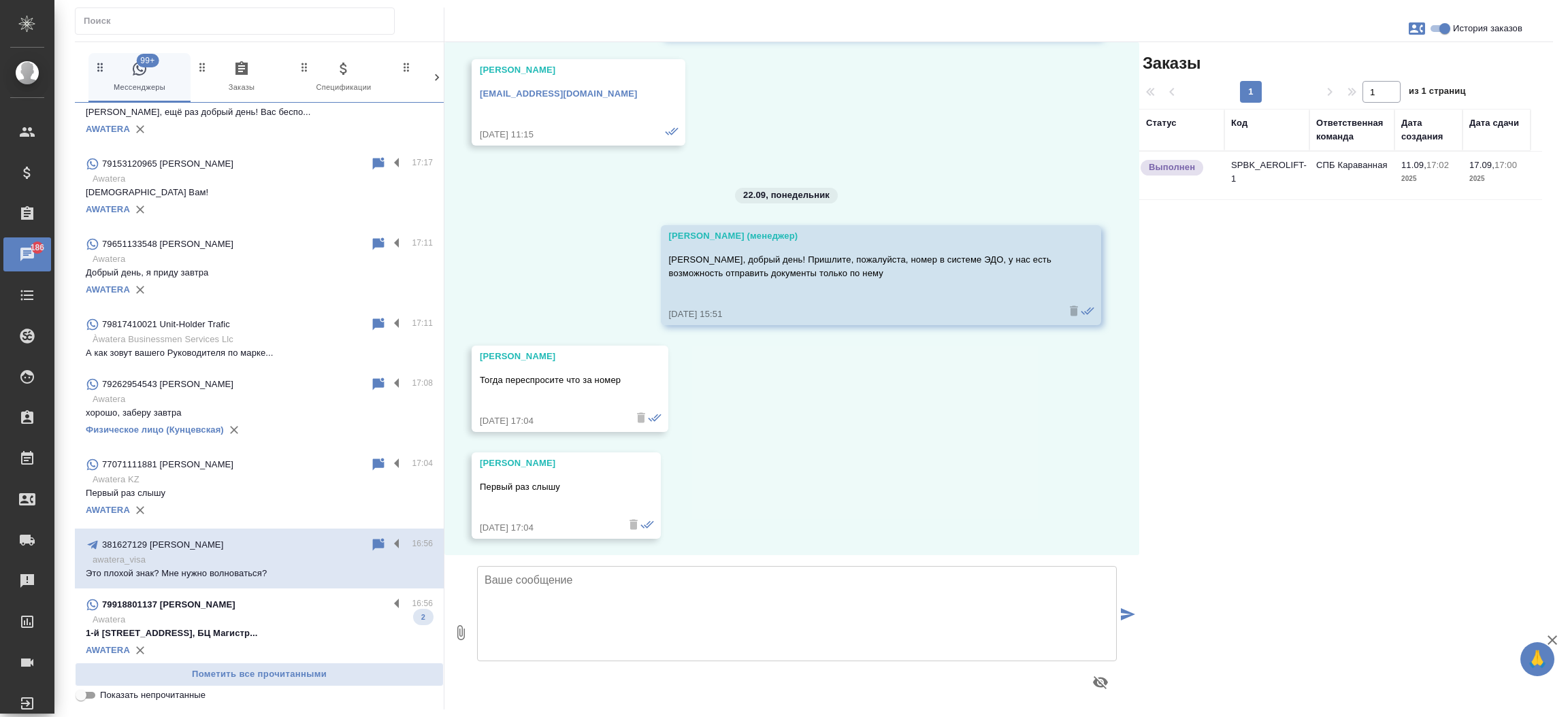
scroll to position [9563, 0]
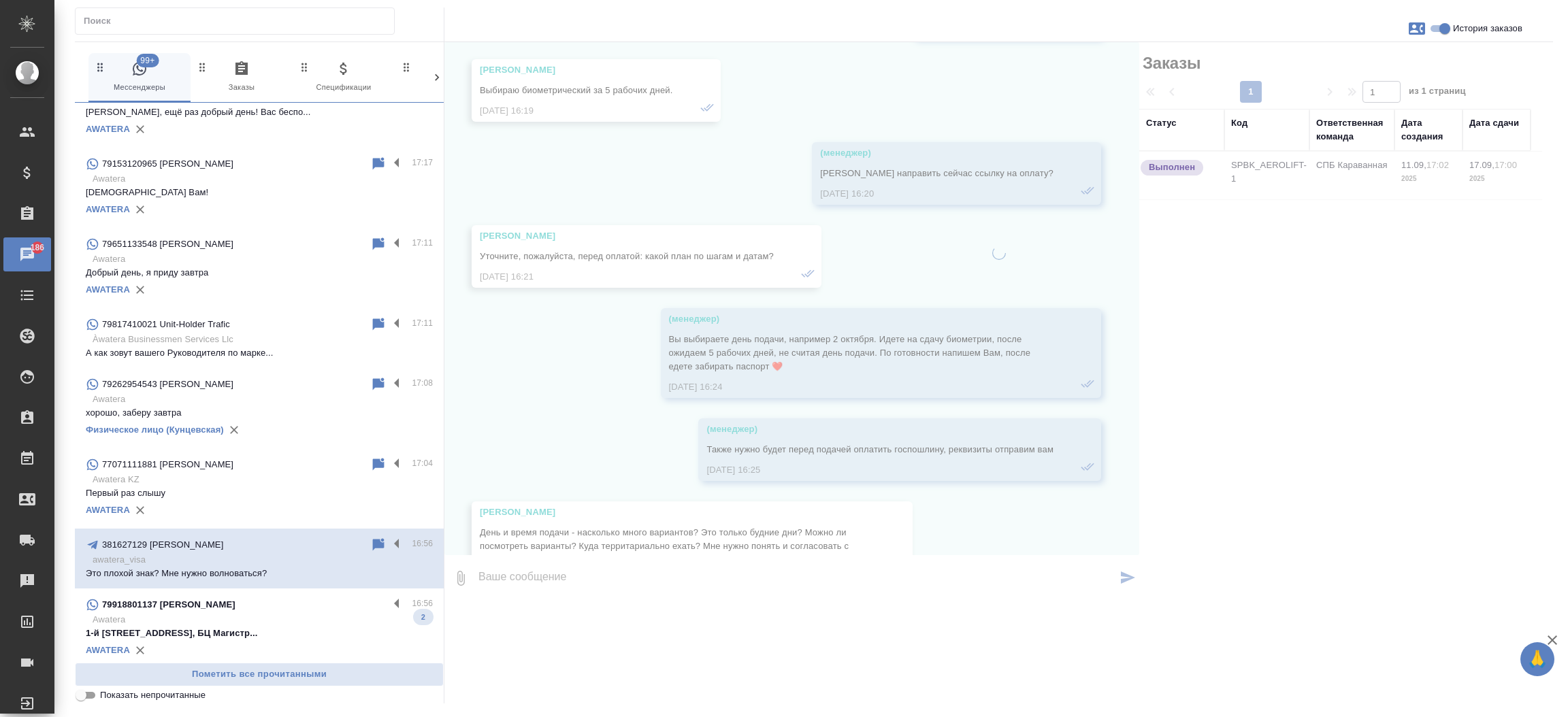
click at [205, 615] on p "Awatera" at bounding box center [263, 620] width 341 height 14
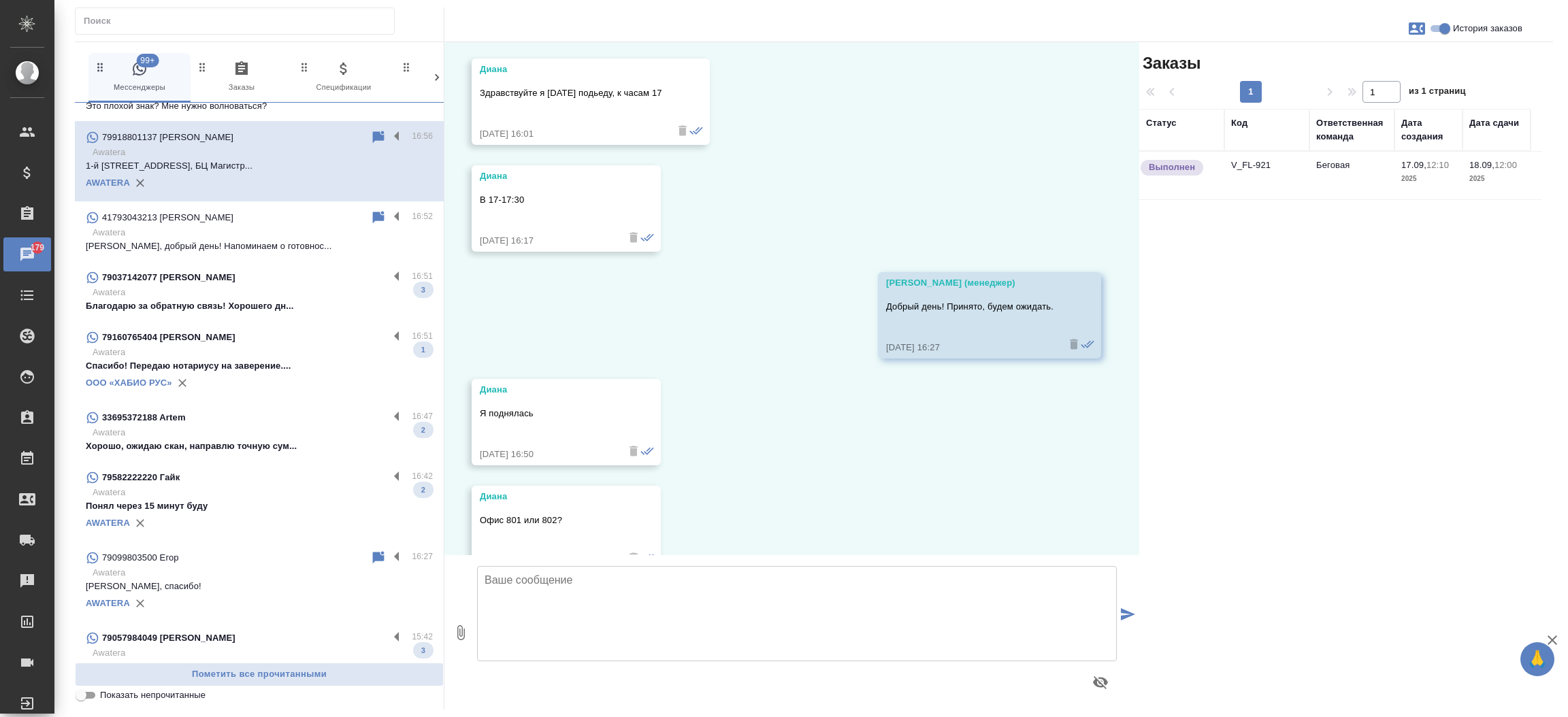
scroll to position [1153, 0]
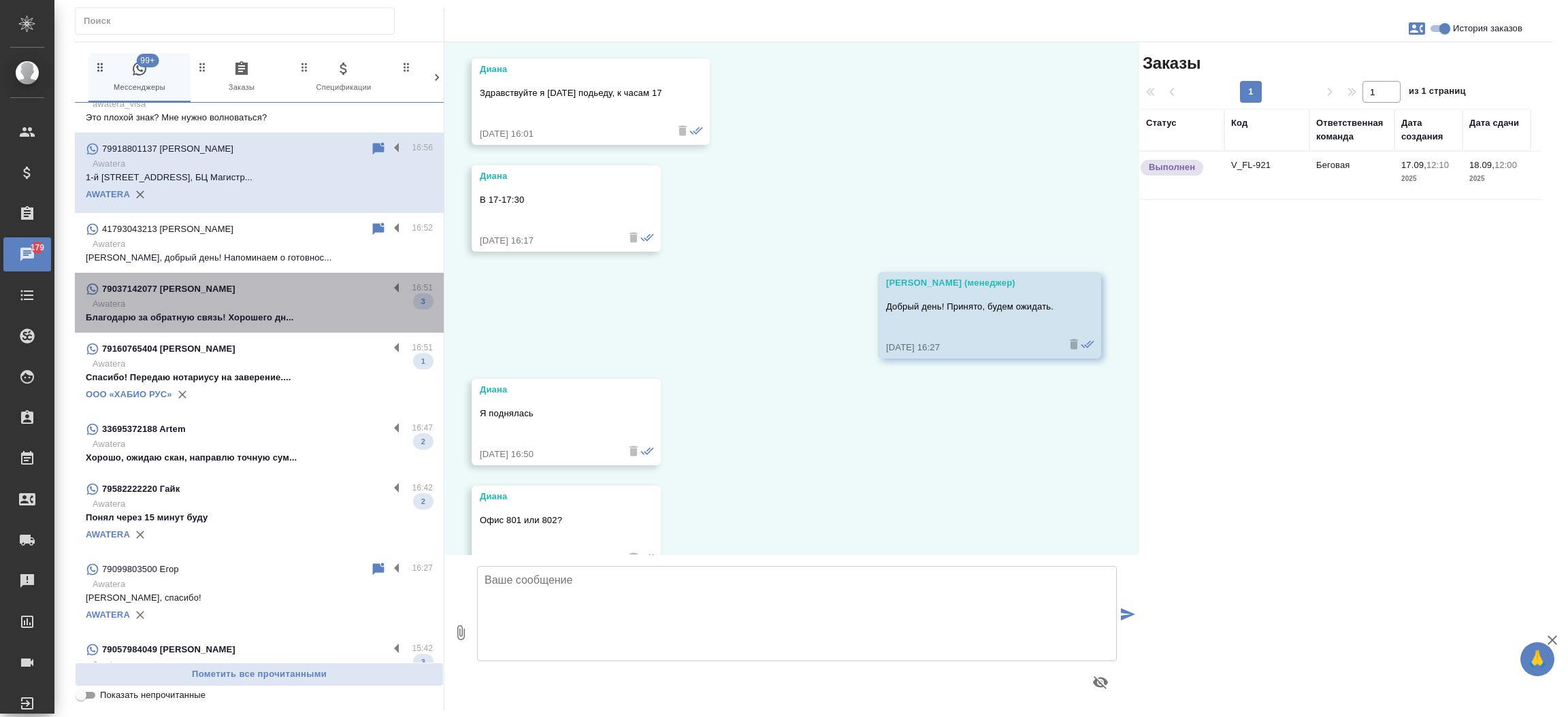
click at [279, 314] on p "Благодарю за обратную связь! Хорошего дн..." at bounding box center [259, 317] width 347 height 14
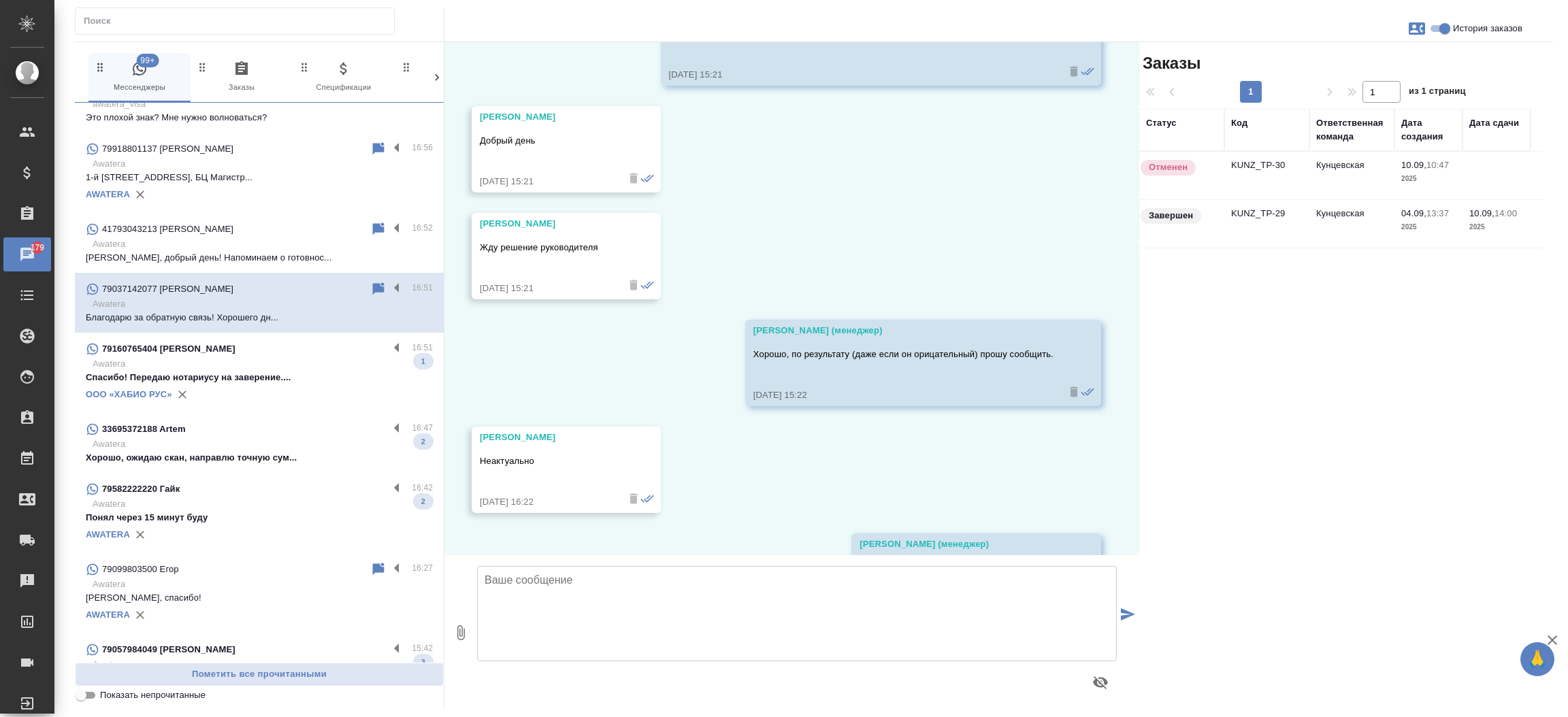
scroll to position [10892, 0]
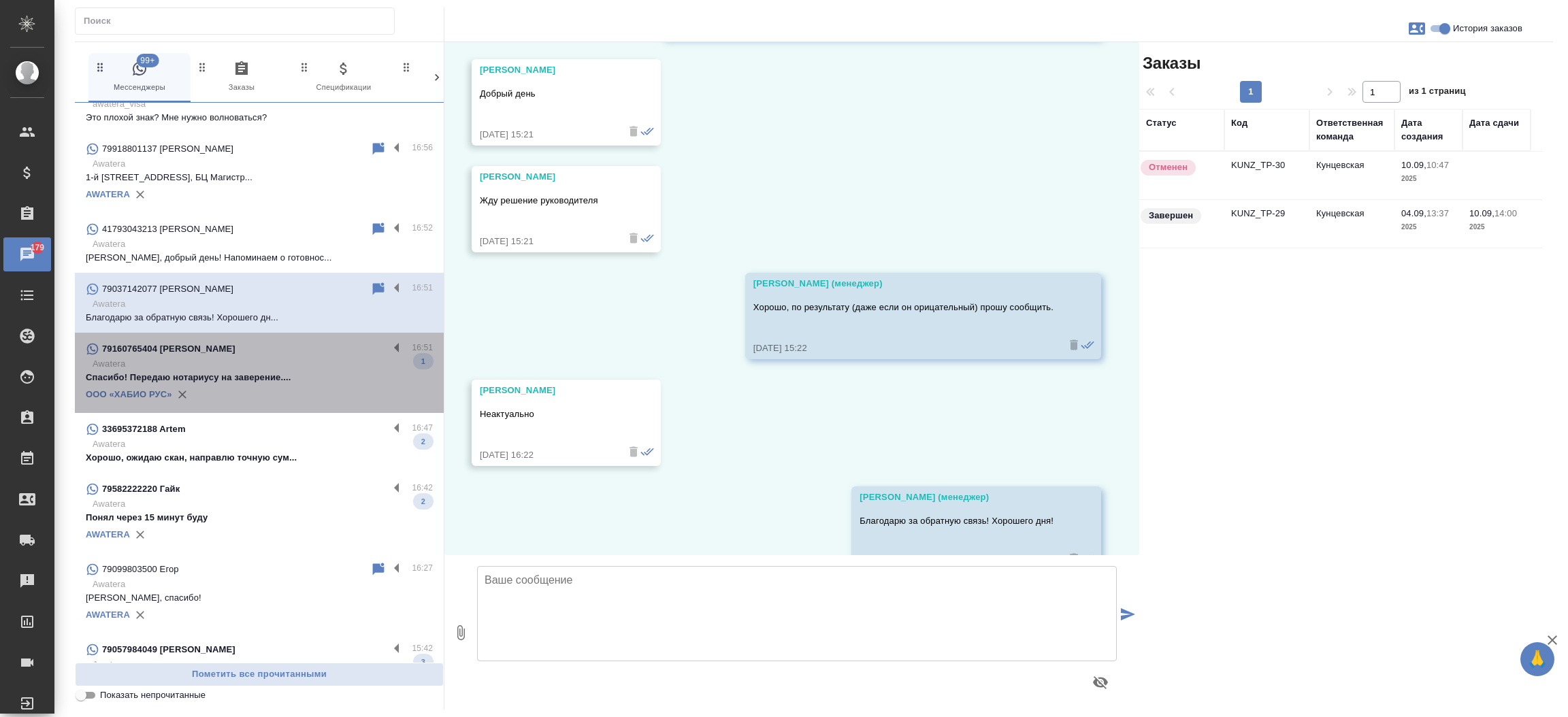
click at [235, 342] on p "79160765404 [PERSON_NAME]" at bounding box center [169, 349] width 134 height 14
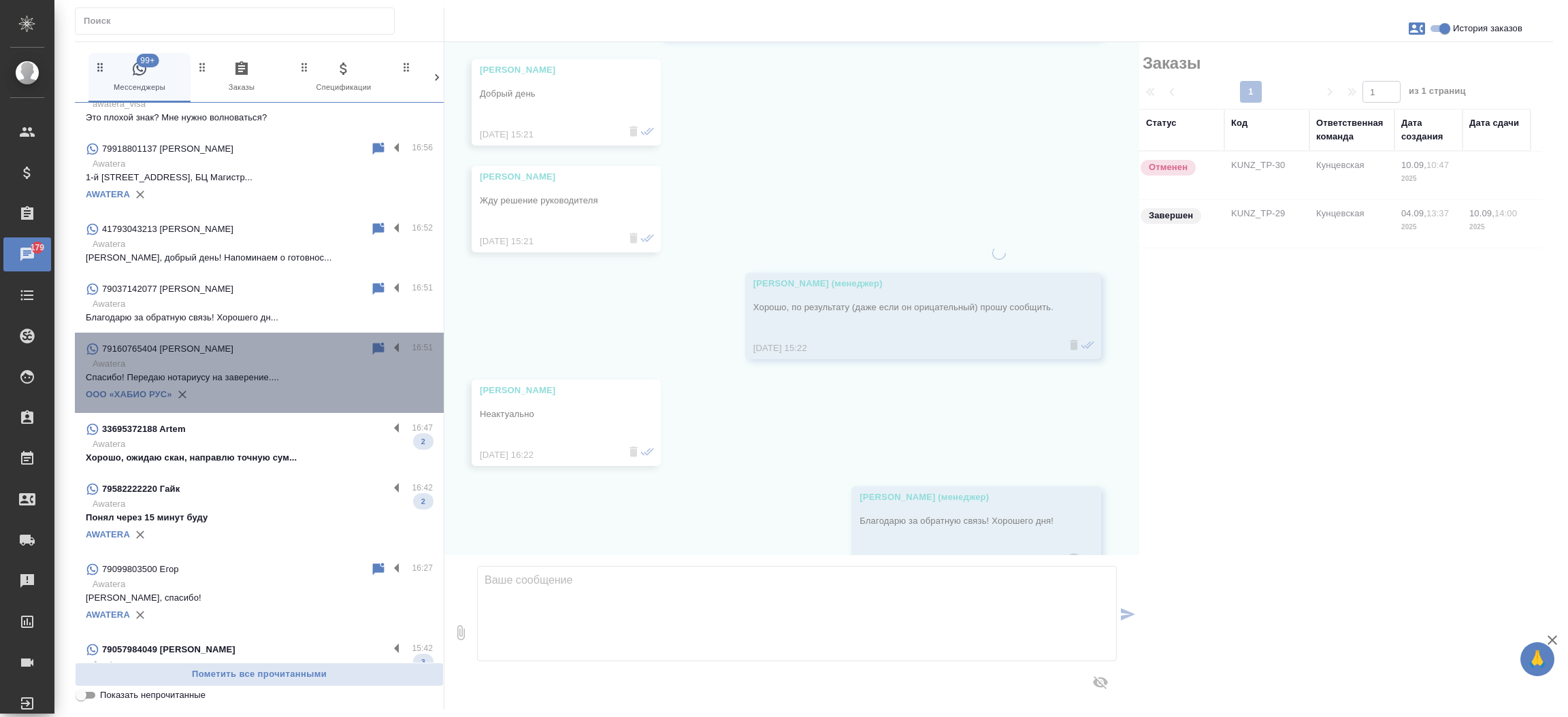
click at [234, 342] on p "79160765404 [PERSON_NAME]" at bounding box center [167, 349] width 131 height 14
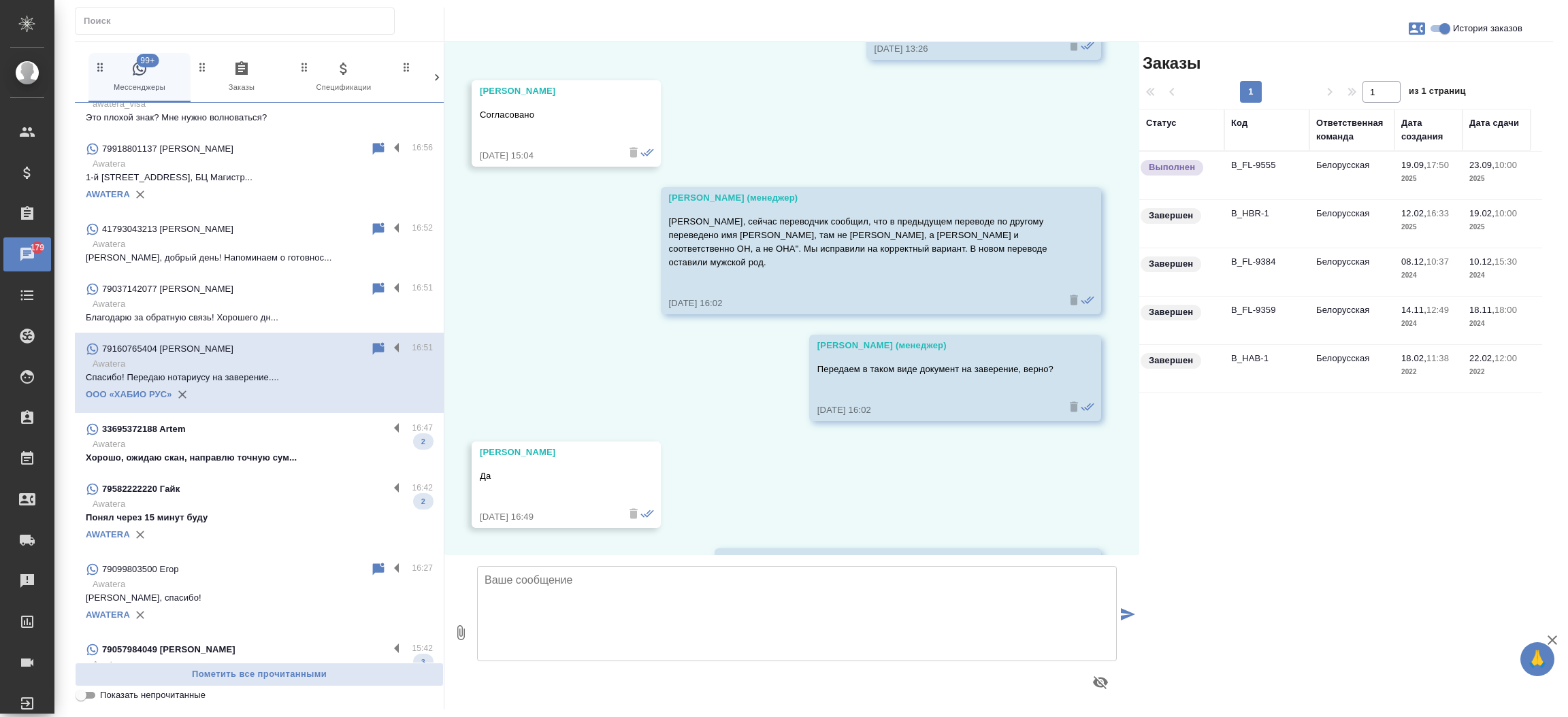
scroll to position [2451, 0]
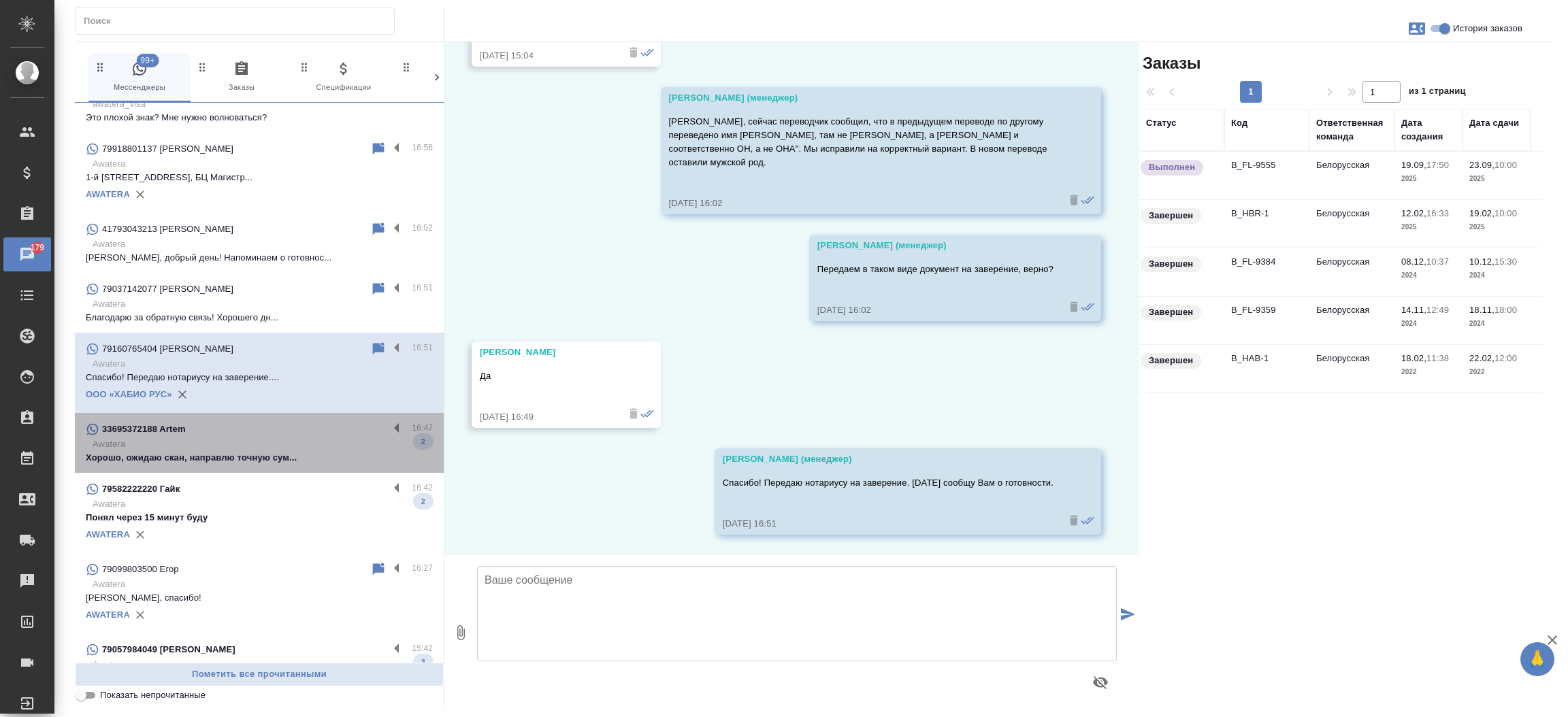
click at [259, 421] on div "33695372188 Artem" at bounding box center [237, 429] width 303 height 16
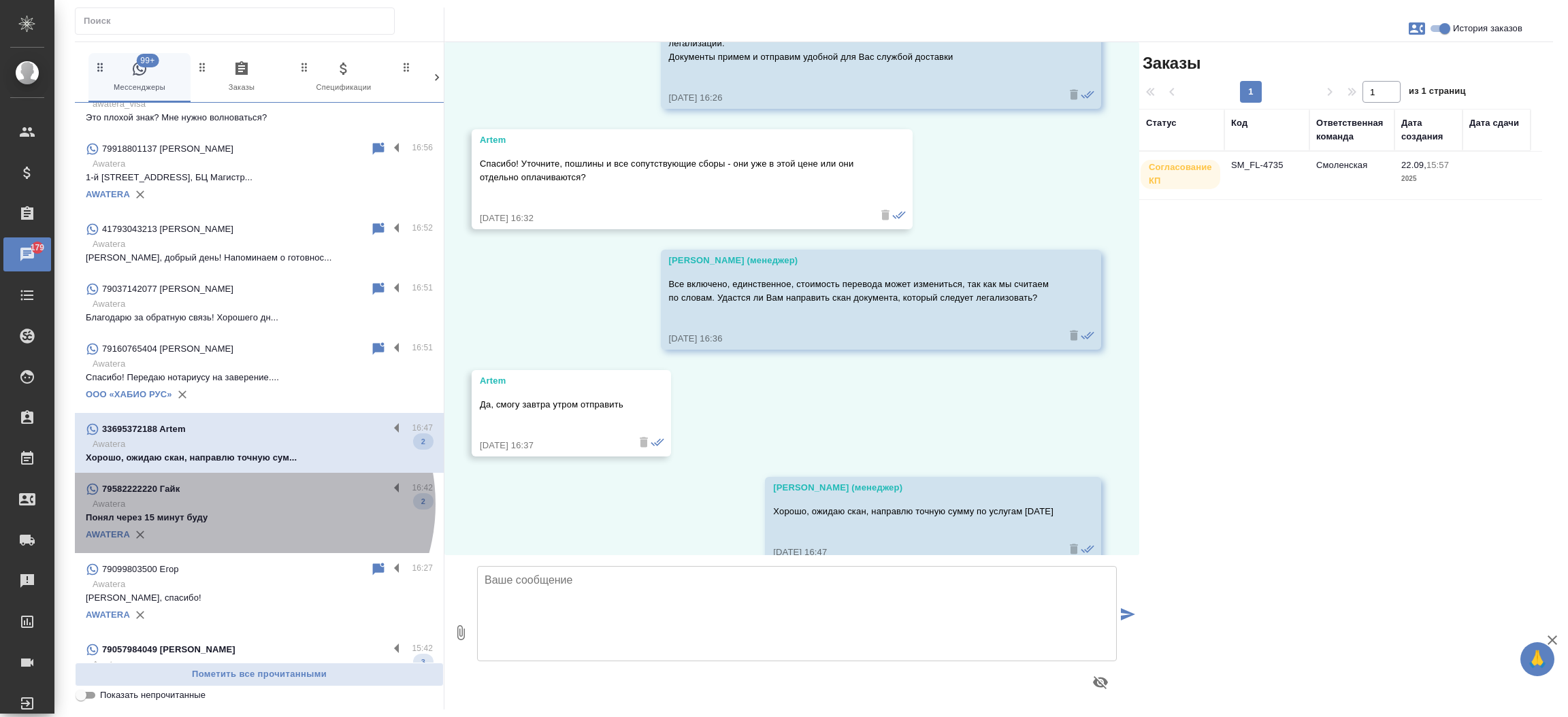
click at [247, 504] on p "Awatera" at bounding box center [263, 504] width 341 height 14
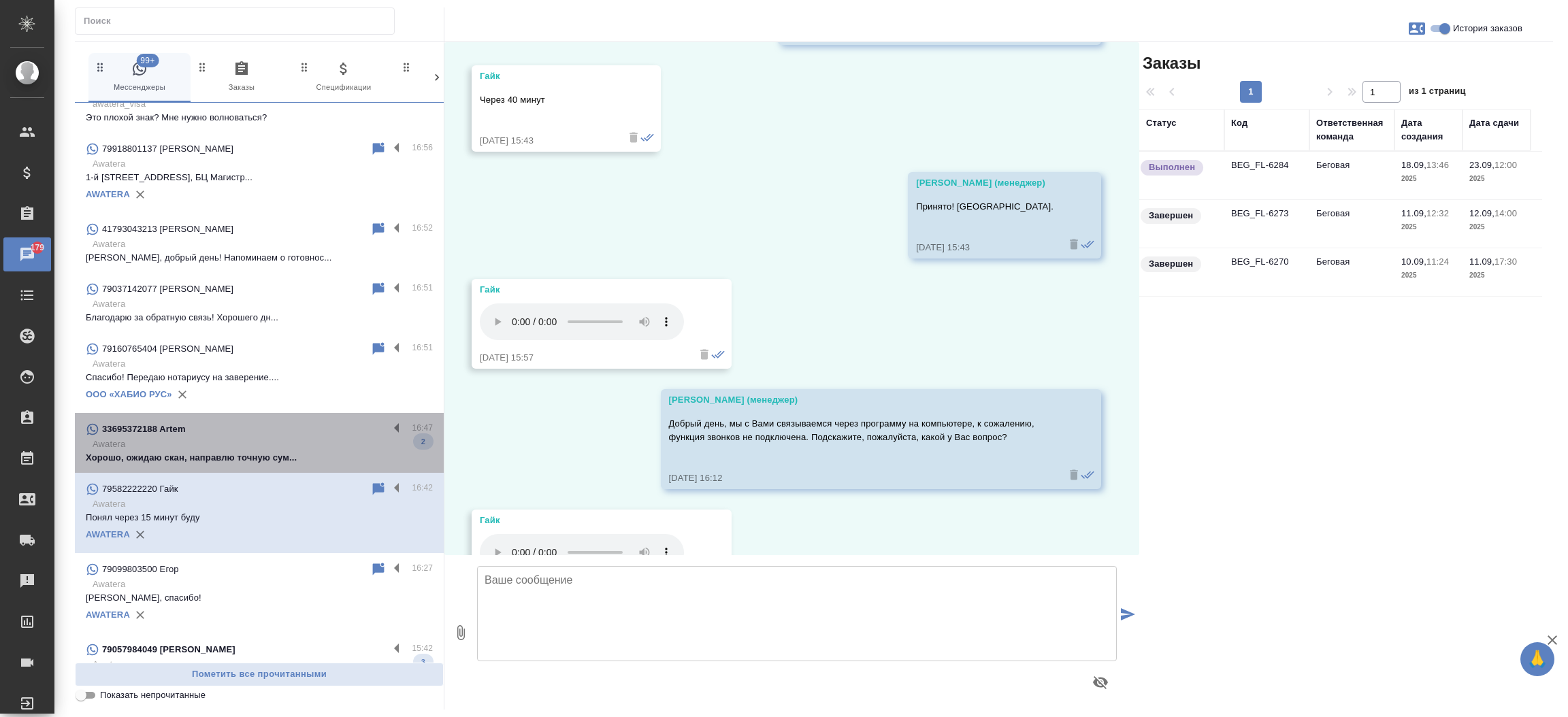
click at [357, 434] on div "33695372188 Artem" at bounding box center [237, 429] width 303 height 16
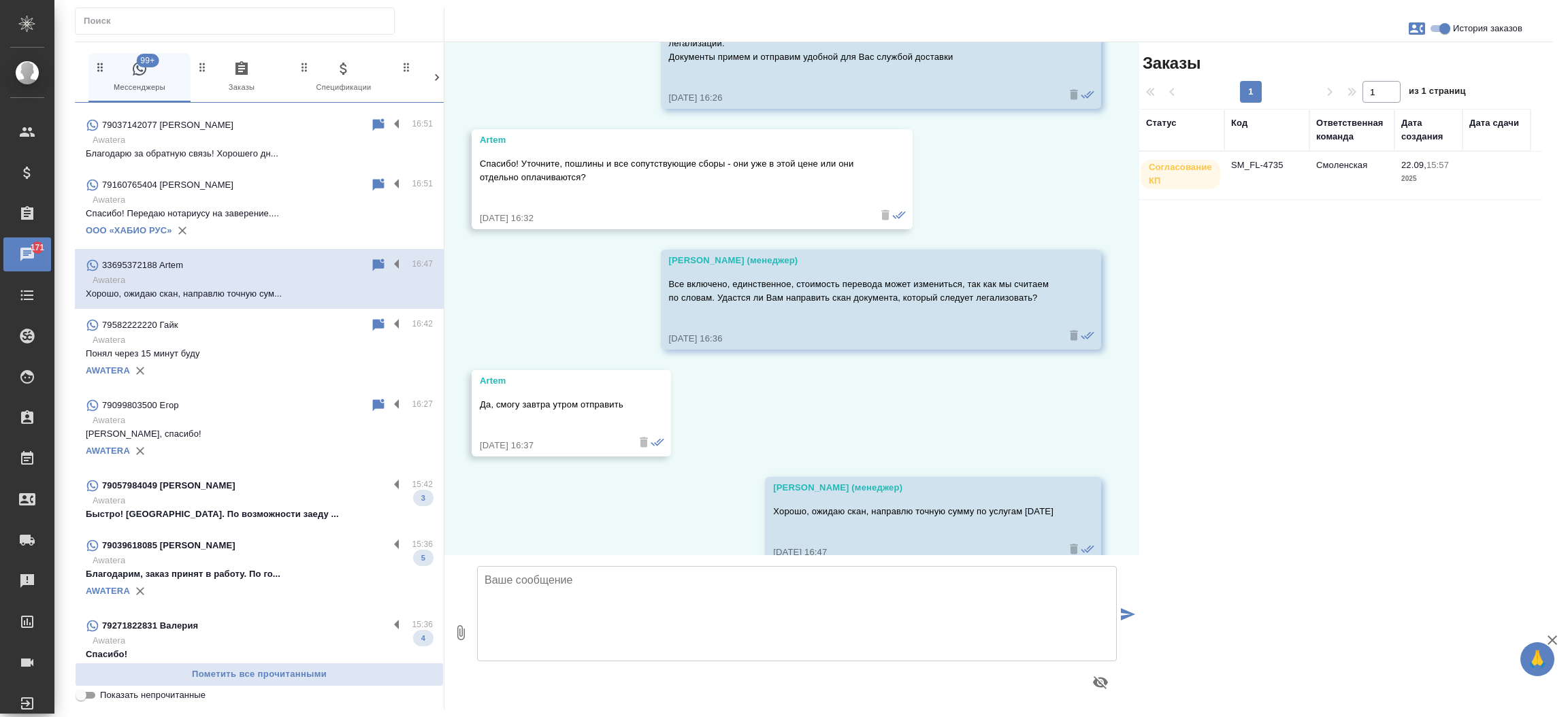
scroll to position [1335, 0]
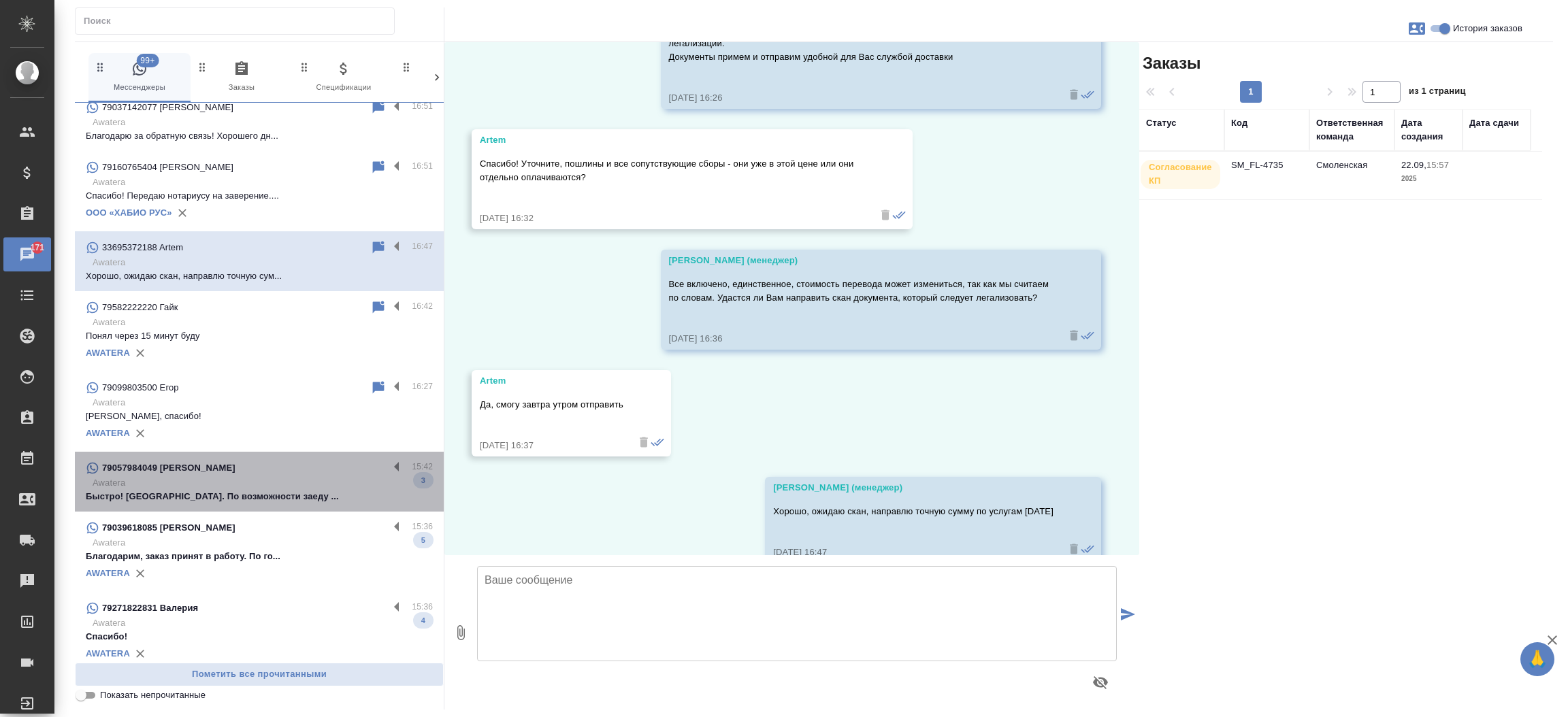
click at [268, 480] on p "Awatera" at bounding box center [263, 483] width 341 height 14
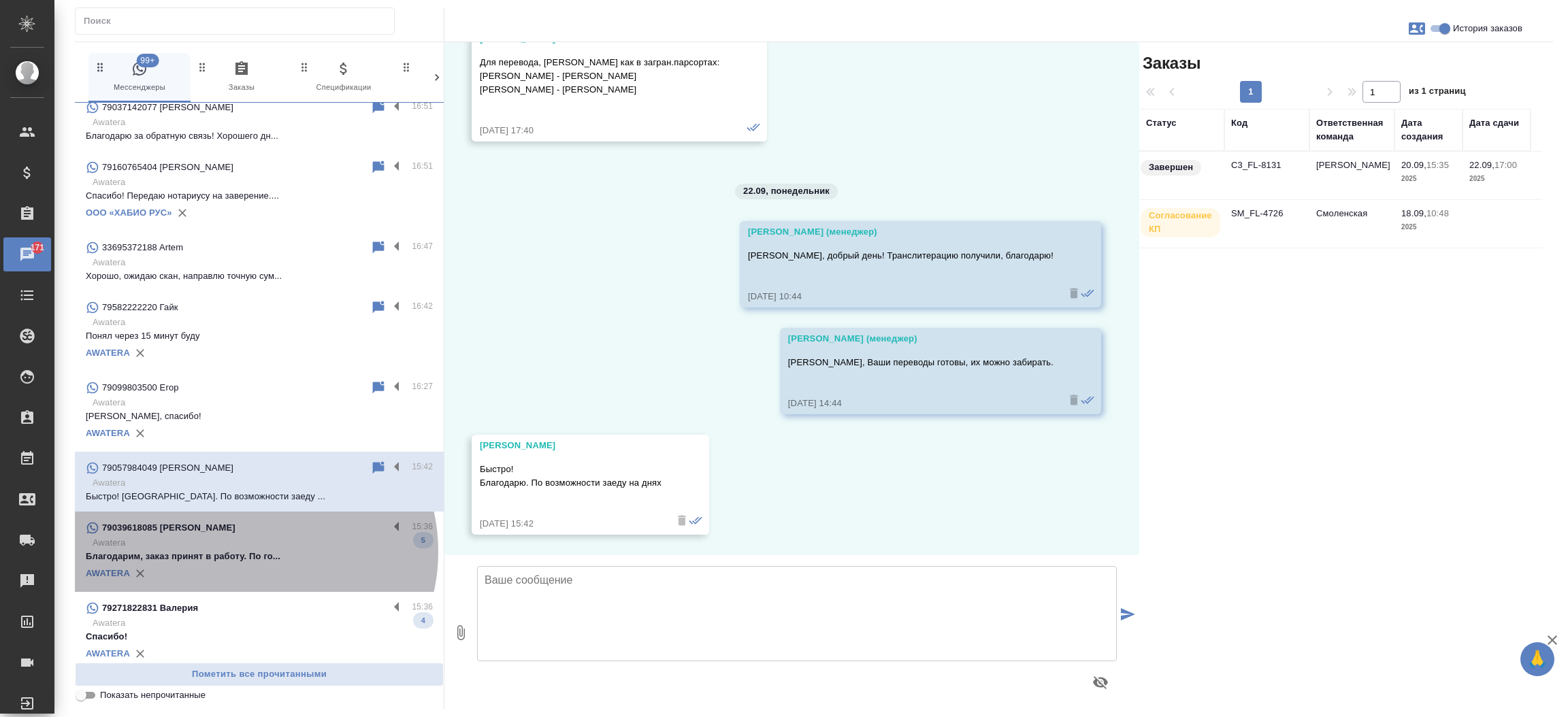
scroll to position [1947, 0]
click at [254, 550] on p "Благодарим, заказ принят в работу. По го..." at bounding box center [259, 557] width 347 height 14
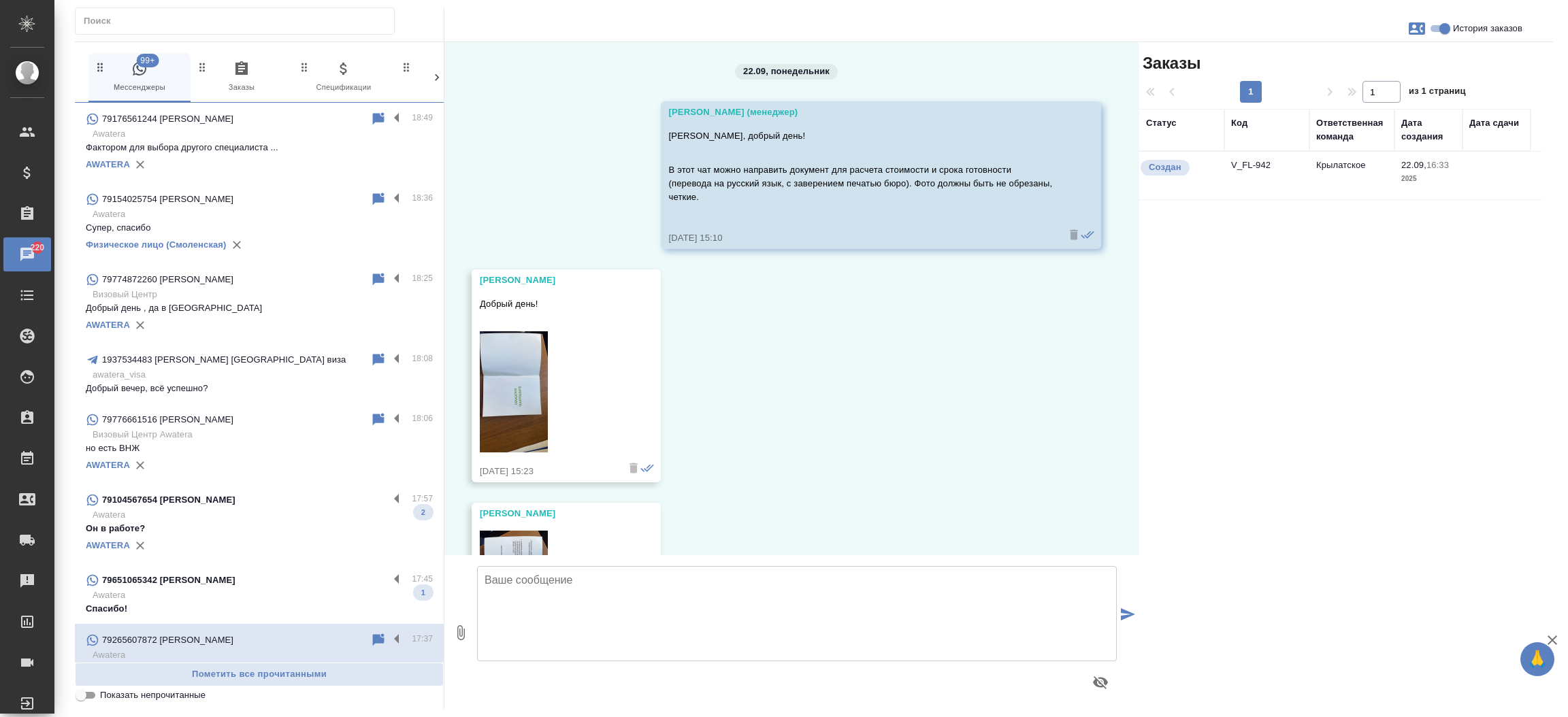
scroll to position [1332, 0]
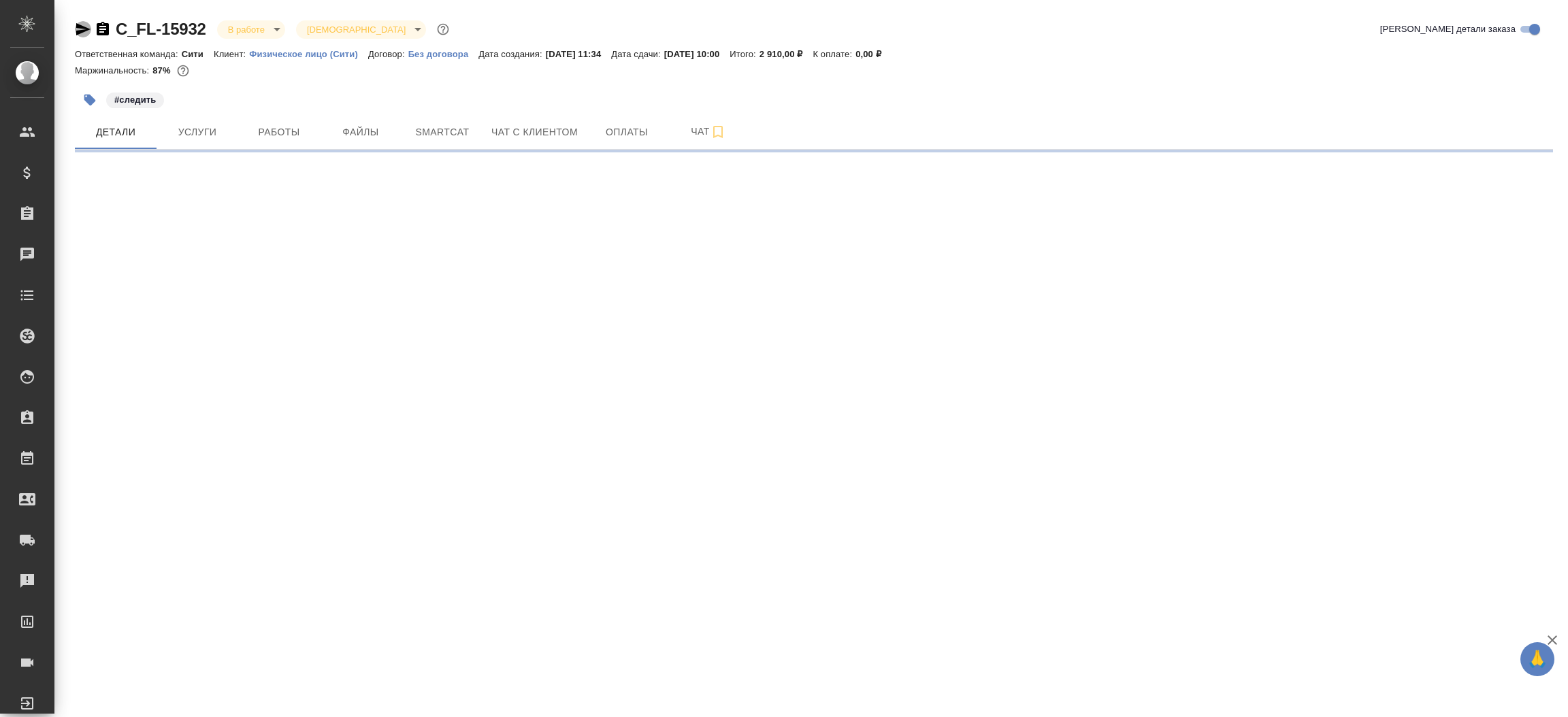
click at [86, 27] on icon "button" at bounding box center [83, 29] width 15 height 12
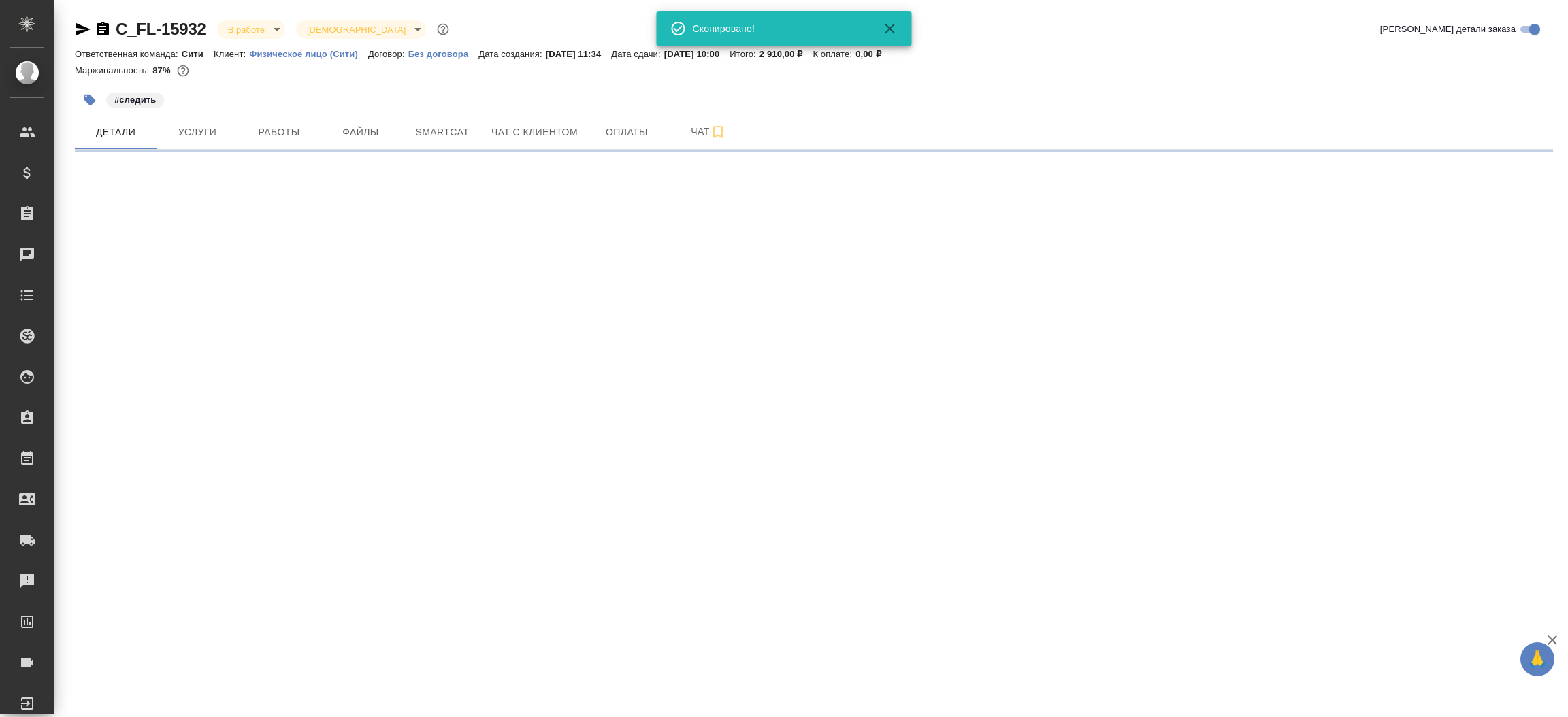
select select "RU"
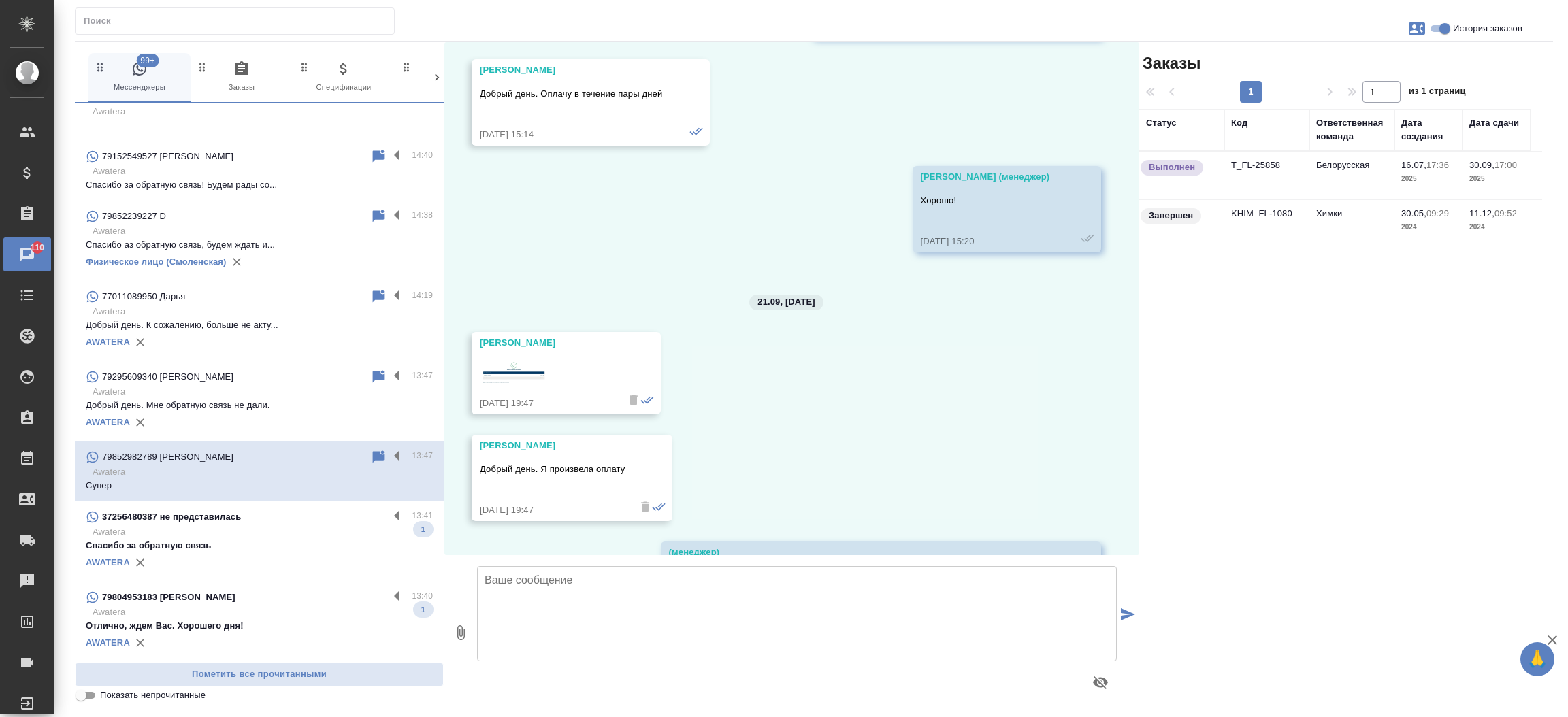
scroll to position [2570, 0]
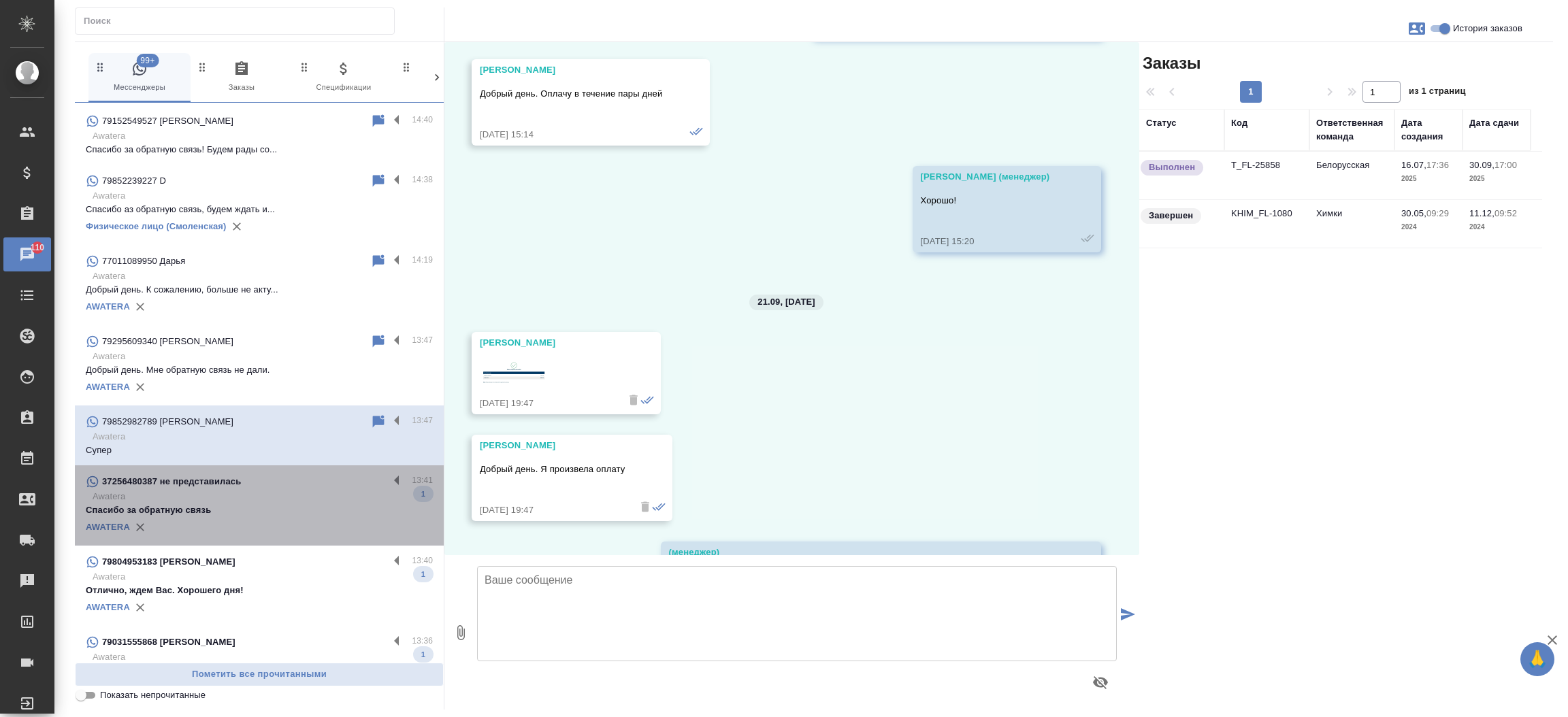
click at [288, 517] on div "AWATERA" at bounding box center [259, 527] width 347 height 21
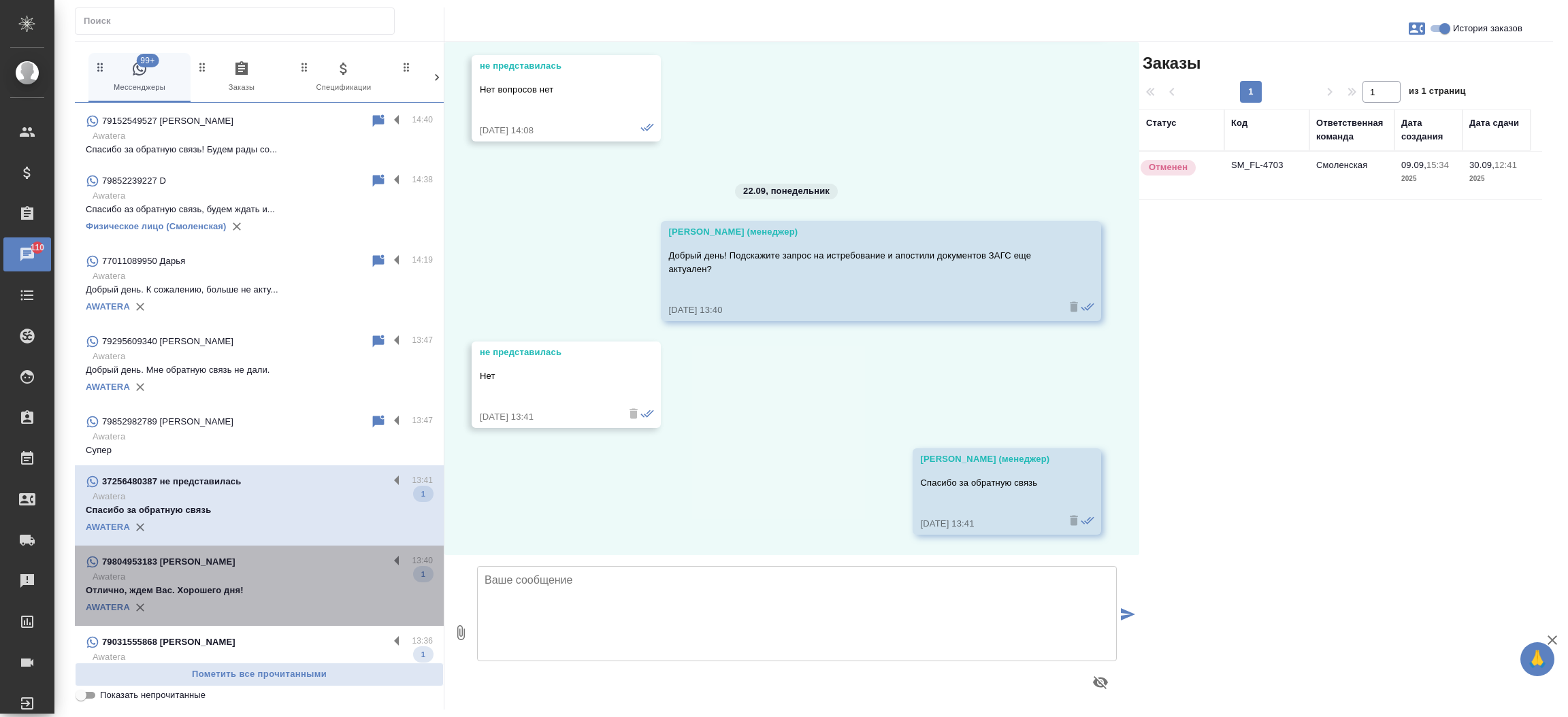
click at [277, 554] on div "79804953183 [PERSON_NAME]" at bounding box center [237, 561] width 303 height 16
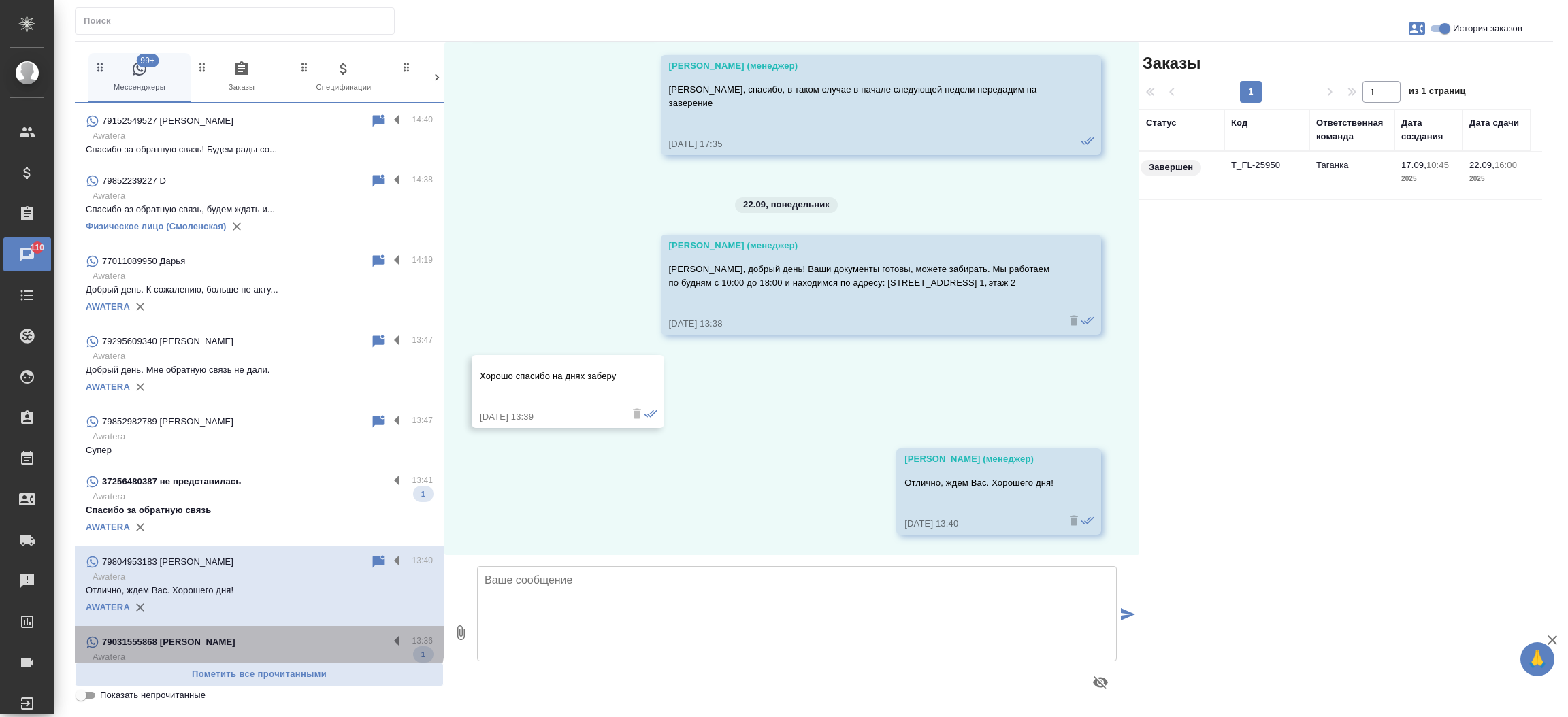
click at [246, 626] on div "79031555868 [PERSON_NAME] 13:36 Awatera Спасибо большое 1 AWATERA" at bounding box center [258, 667] width 369 height 80
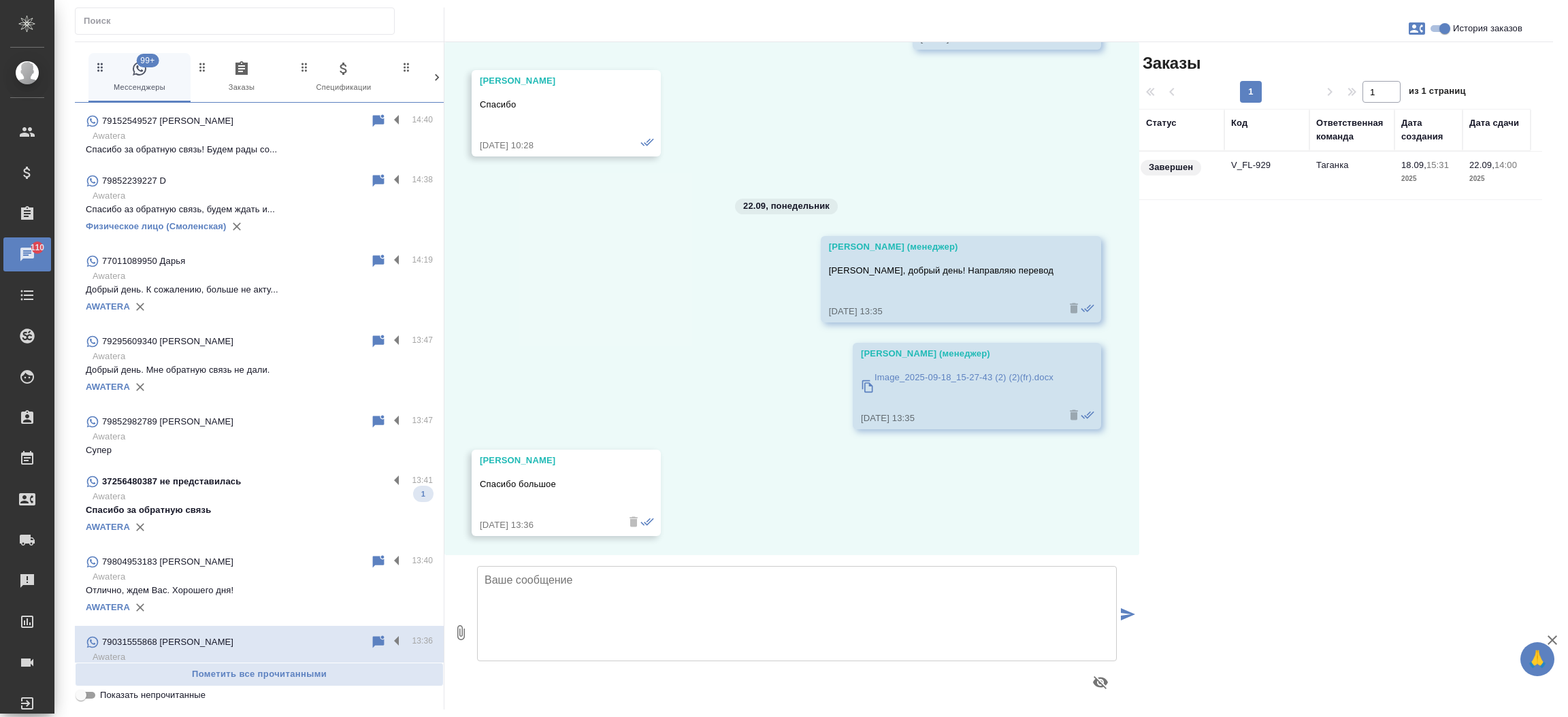
click at [175, 504] on p "Спасибо за обратную связь" at bounding box center [259, 511] width 347 height 14
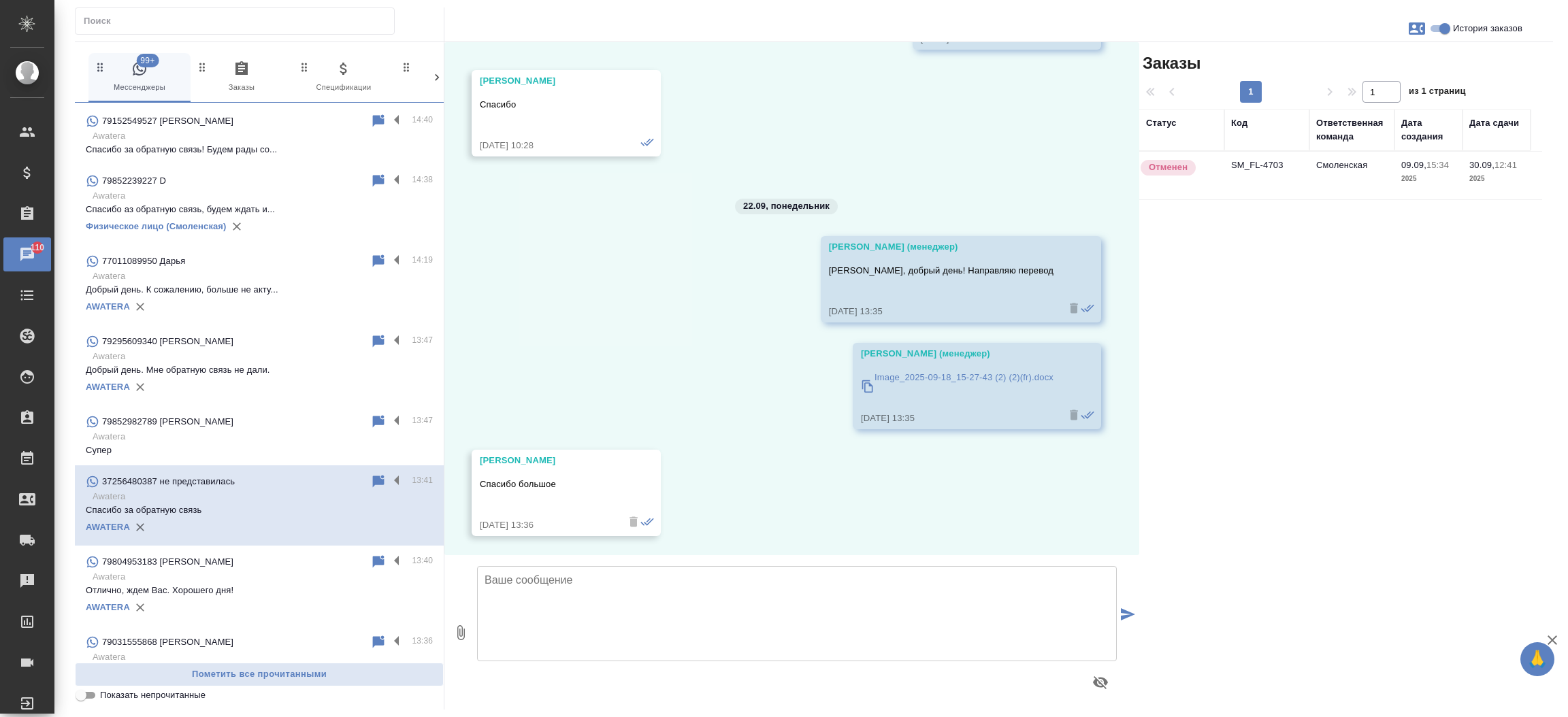
scroll to position [2035, 0]
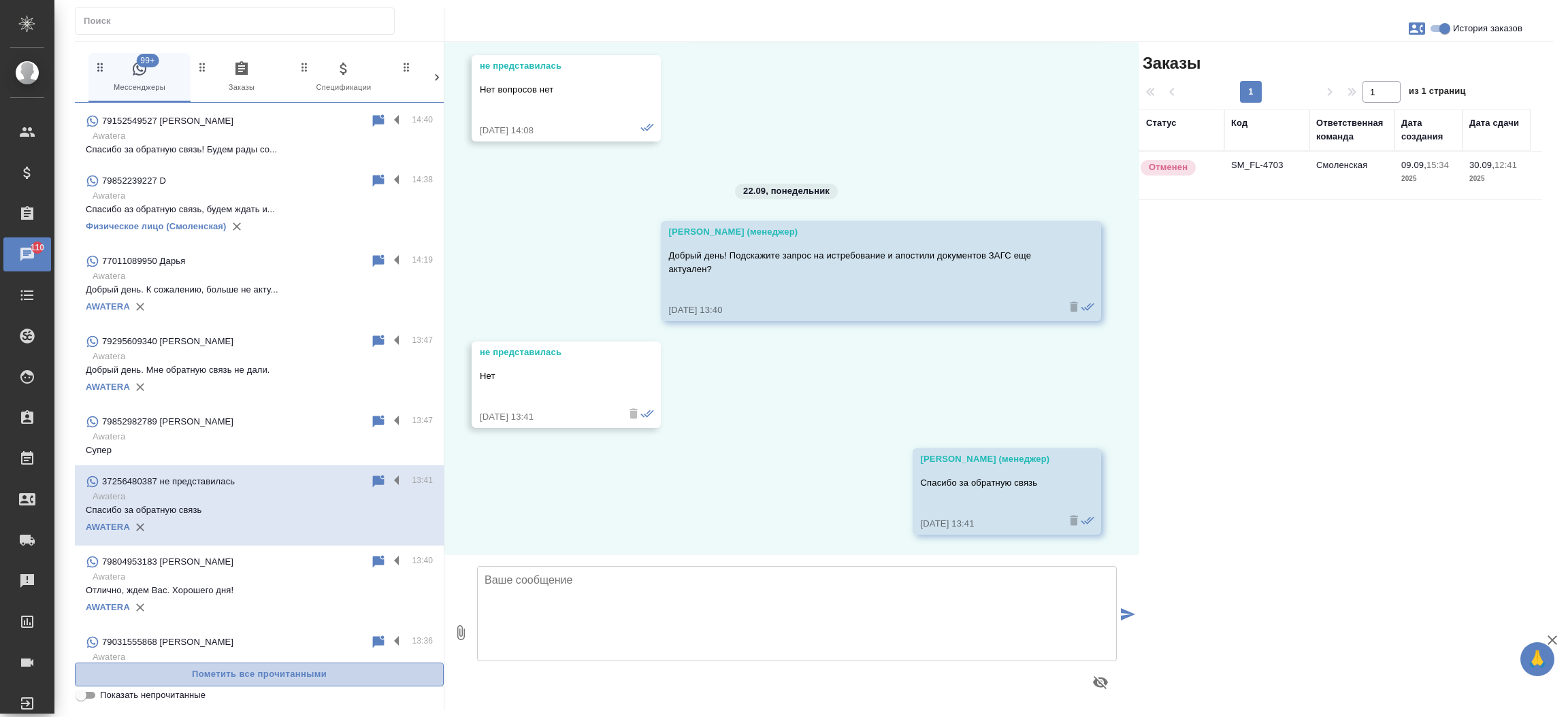
click at [133, 679] on span "Пометить все прочитанными" at bounding box center [259, 674] width 354 height 15
click at [89, 696] on input "Показать непрочитанные" at bounding box center [80, 695] width 49 height 16
checkbox input "true"
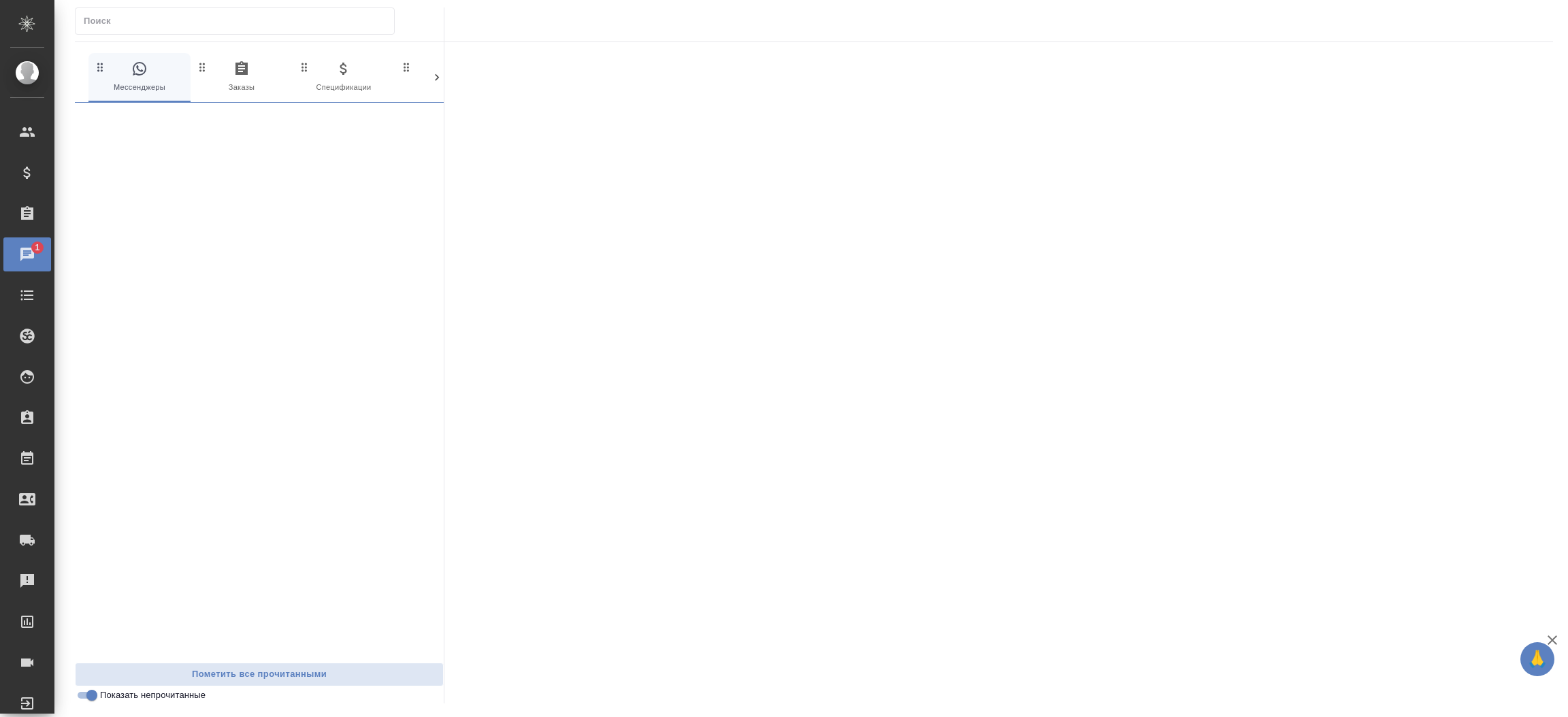
scroll to position [0, 0]
